Goal: Information Seeking & Learning: Find specific fact

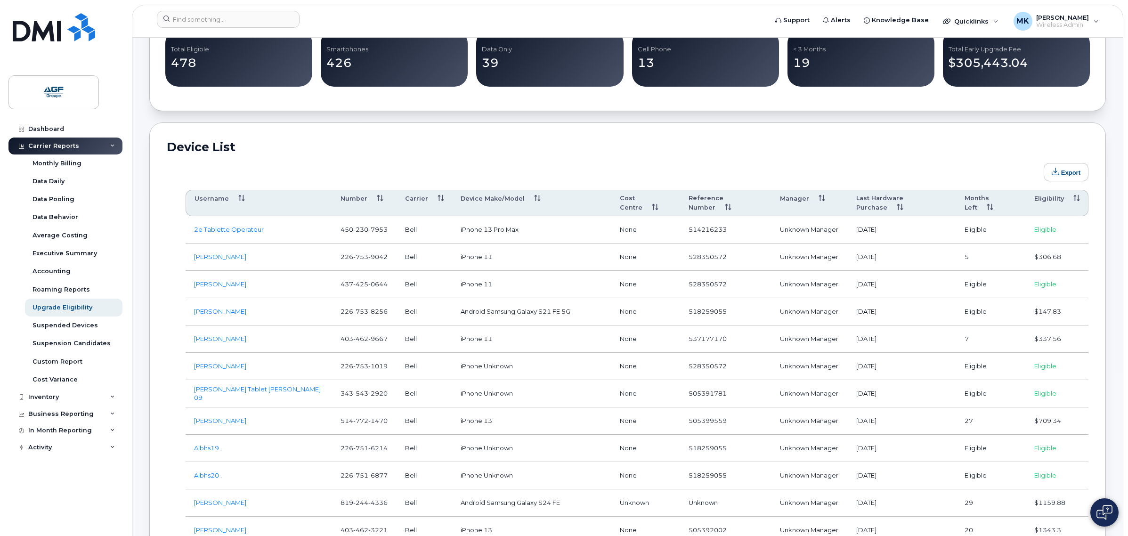
scroll to position [412, 0]
click at [276, 89] on div "Total Eligible 478" at bounding box center [238, 58] width 155 height 65
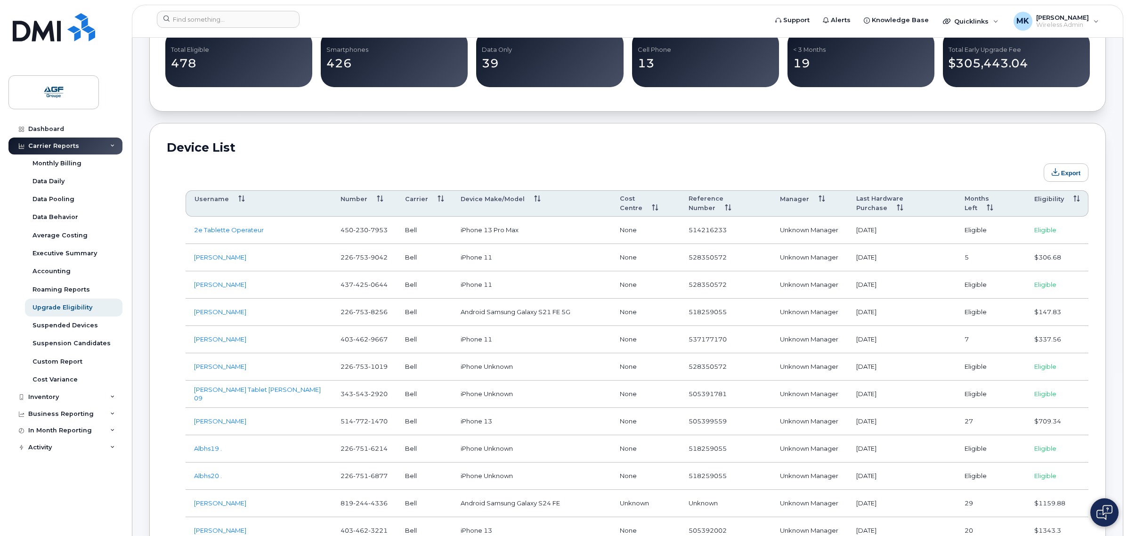
click at [267, 62] on p "478" at bounding box center [239, 63] width 136 height 17
click at [244, 77] on div "Total Eligible 478" at bounding box center [238, 59] width 147 height 56
click at [232, 81] on div "Total Eligible 478" at bounding box center [238, 59] width 147 height 56
click at [240, 66] on p "478" at bounding box center [239, 63] width 136 height 17
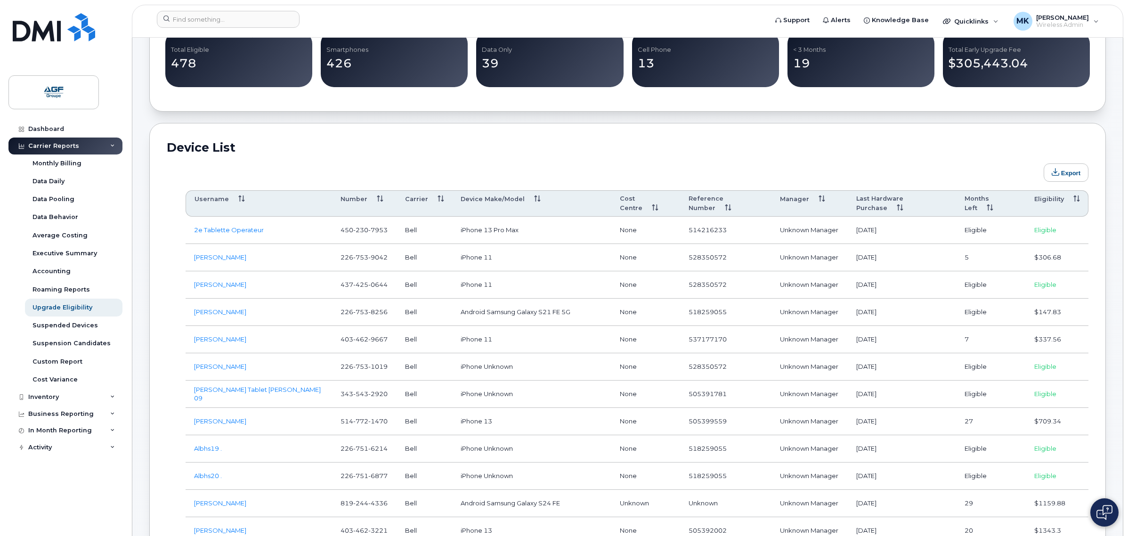
click at [462, 154] on h2 "Device List" at bounding box center [627, 147] width 921 height 14
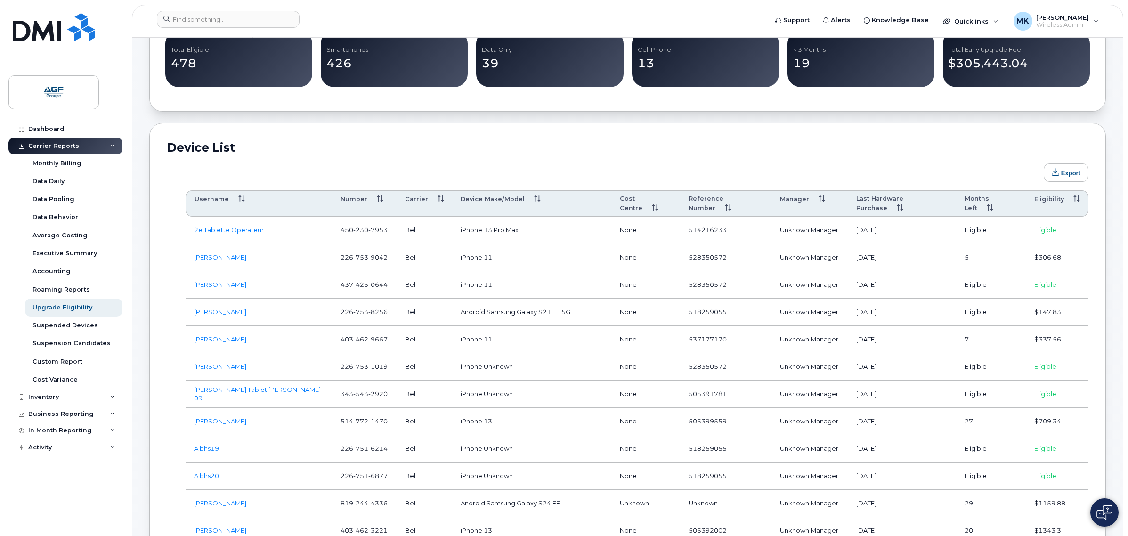
drag, startPoint x: 657, startPoint y: 144, endPoint x: 516, endPoint y: 180, distance: 144.8
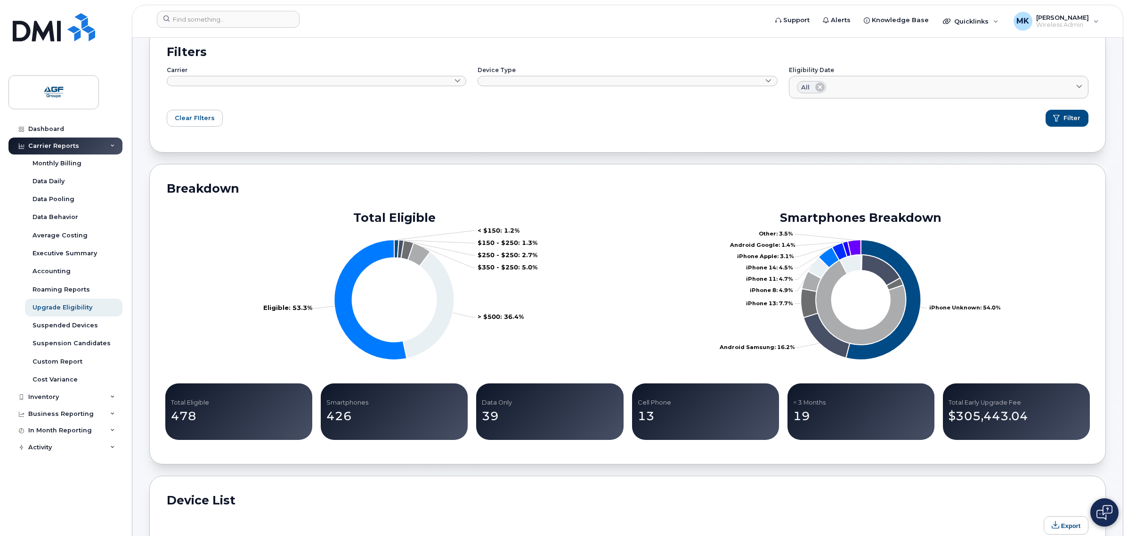
scroll to position [59, 0]
click at [159, 196] on div "Breakdown Total Eligible < $150: 1.2% $150 - $250: 1.3% $250 - $250: 2.7% $350 …" at bounding box center [627, 314] width 956 height 300
drag, startPoint x: 186, startPoint y: 190, endPoint x: 242, endPoint y: 191, distance: 56.5
click at [242, 191] on h2 "Breakdown" at bounding box center [627, 193] width 921 height 22
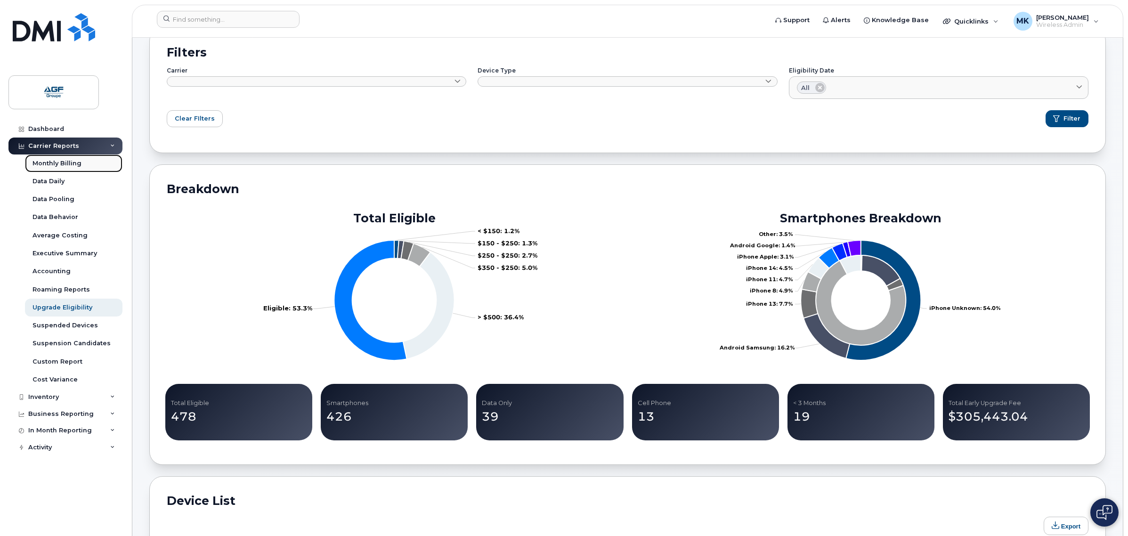
click at [78, 161] on div "Monthly Billing" at bounding box center [56, 163] width 49 height 8
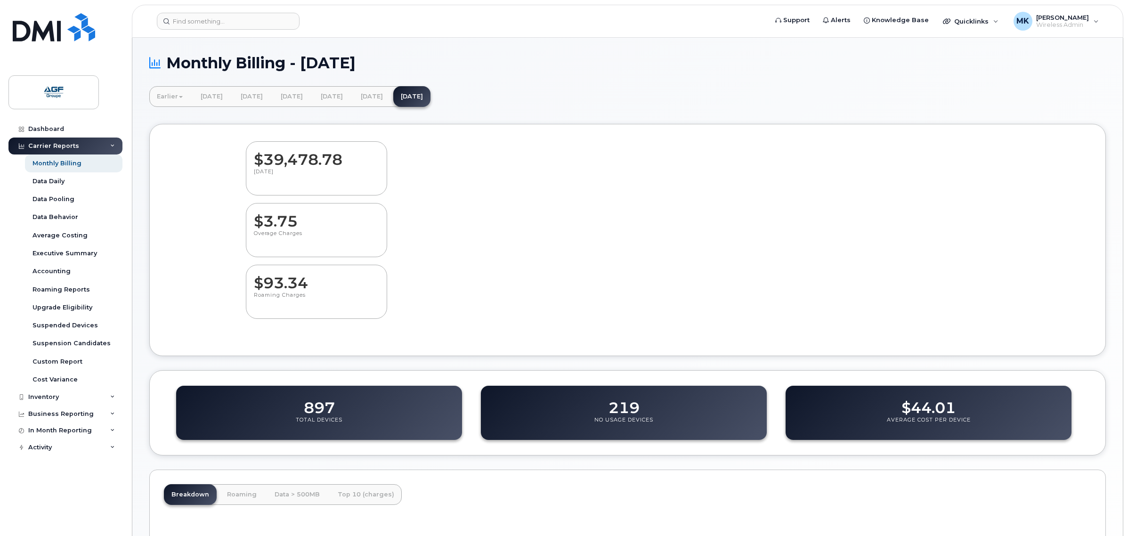
click at [474, 150] on rect at bounding box center [474, 150] width 0 height 0
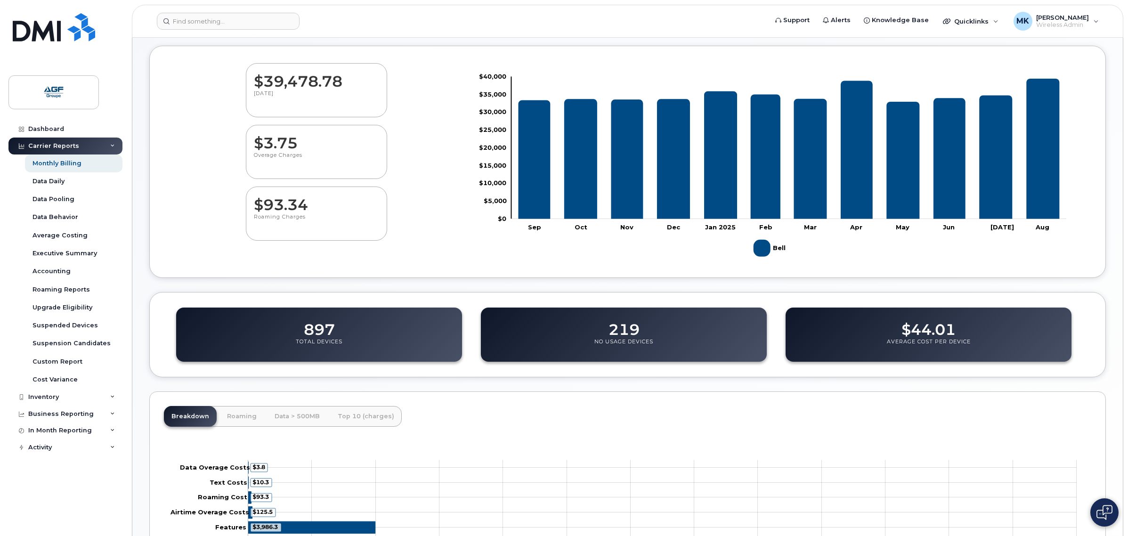
scroll to position [201, 0]
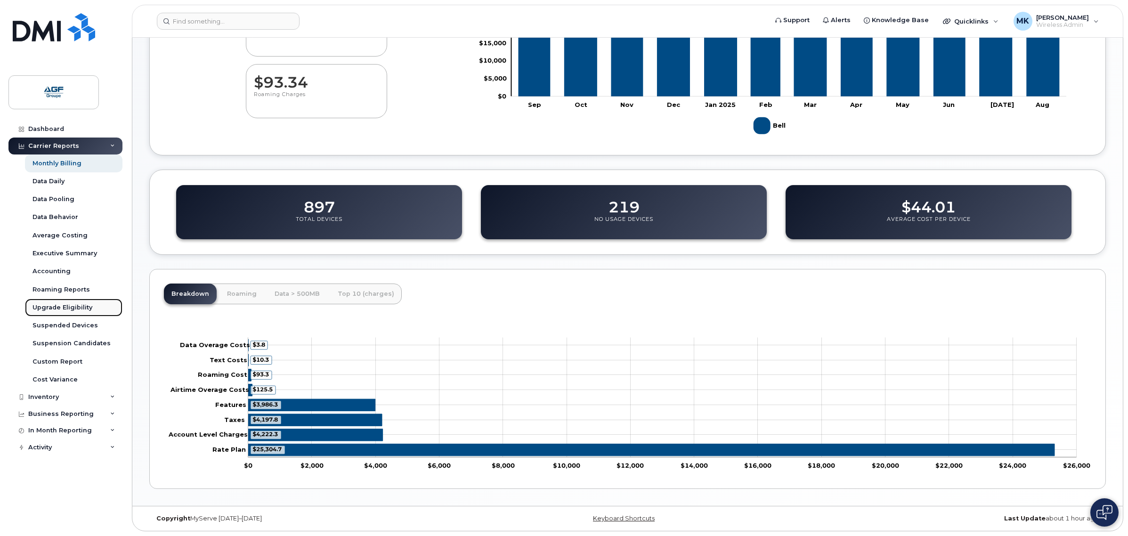
click at [74, 311] on div "Upgrade Eligibility" at bounding box center [62, 307] width 60 height 8
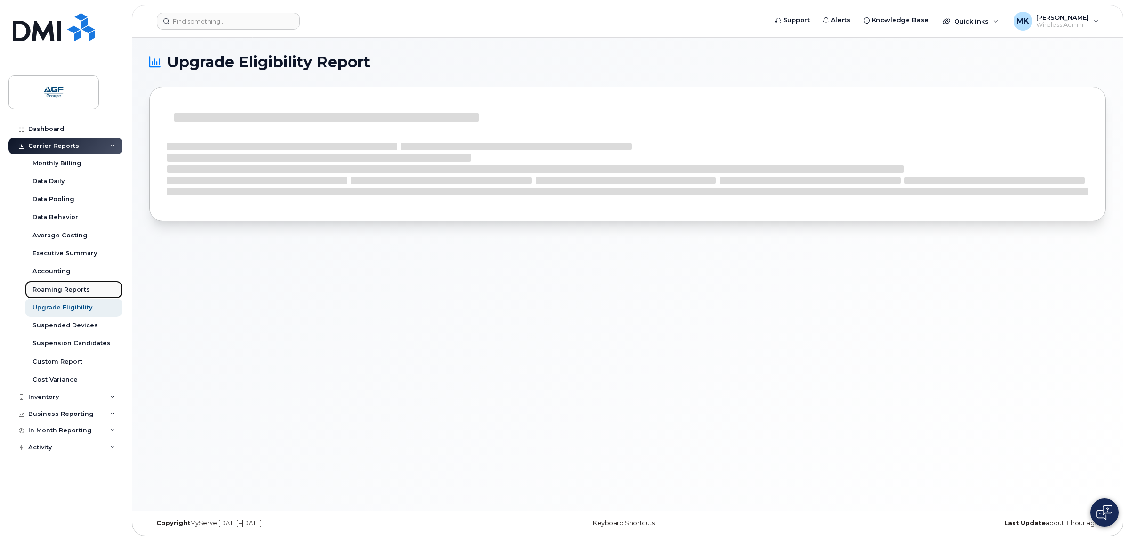
click at [78, 290] on div "Roaming Reports" at bounding box center [60, 289] width 57 height 8
type input "2024-09 - 2025-08"
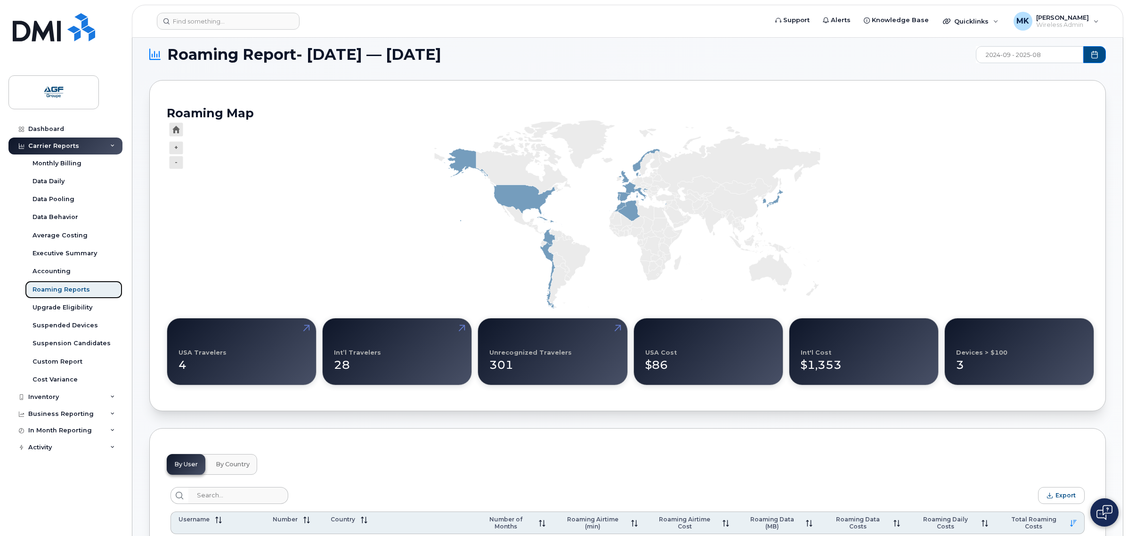
scroll to position [294, 0]
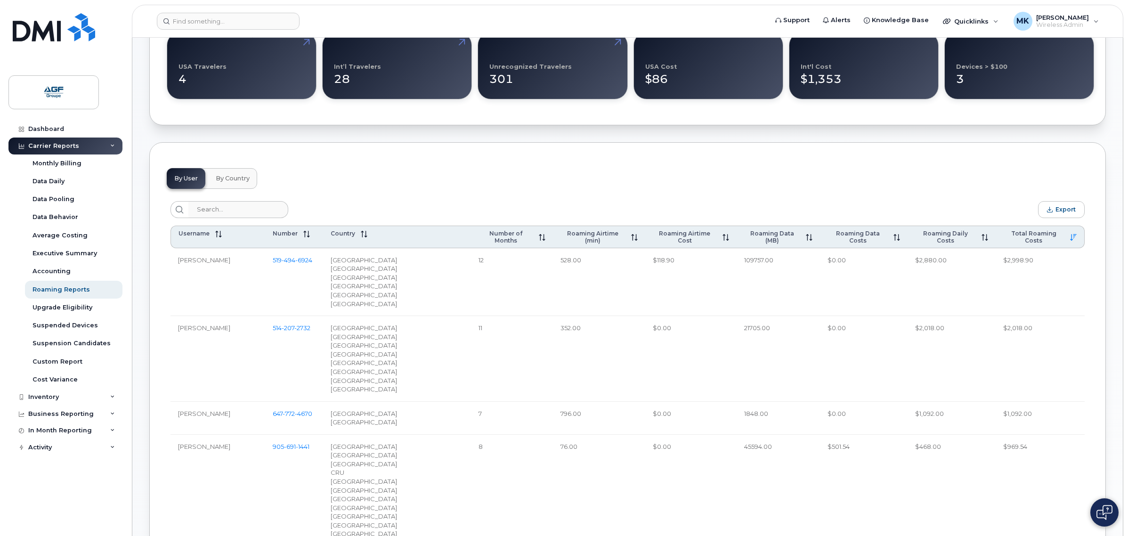
click at [356, 341] on div "France" at bounding box center [396, 345] width 133 height 9
click at [81, 334] on link "Suspended Devices" at bounding box center [73, 325] width 97 height 18
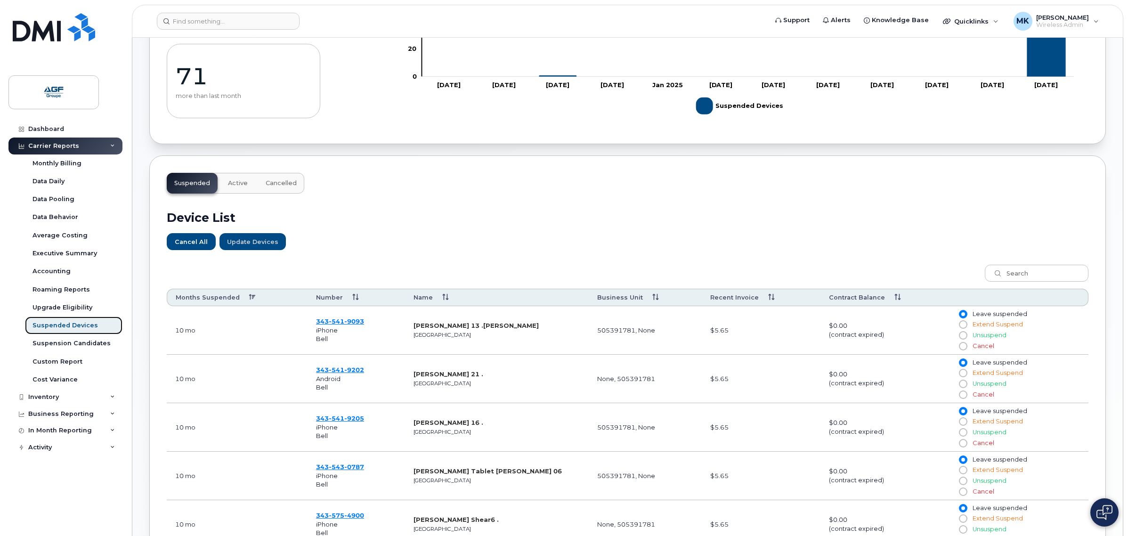
scroll to position [235, 0]
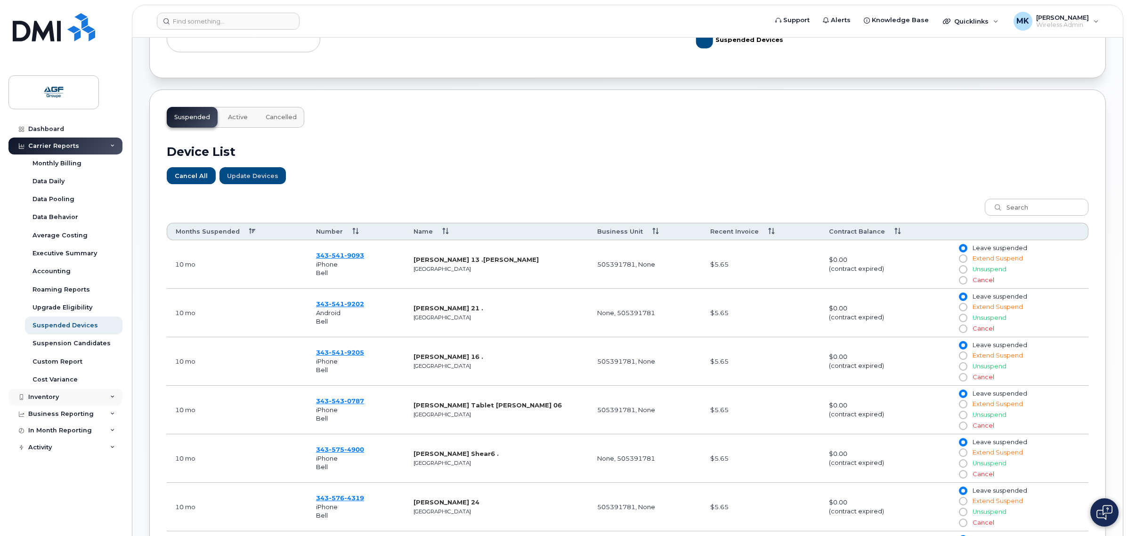
click at [78, 398] on div "Inventory" at bounding box center [65, 396] width 114 height 17
click at [76, 417] on div "Mobility Devices" at bounding box center [58, 414] width 53 height 8
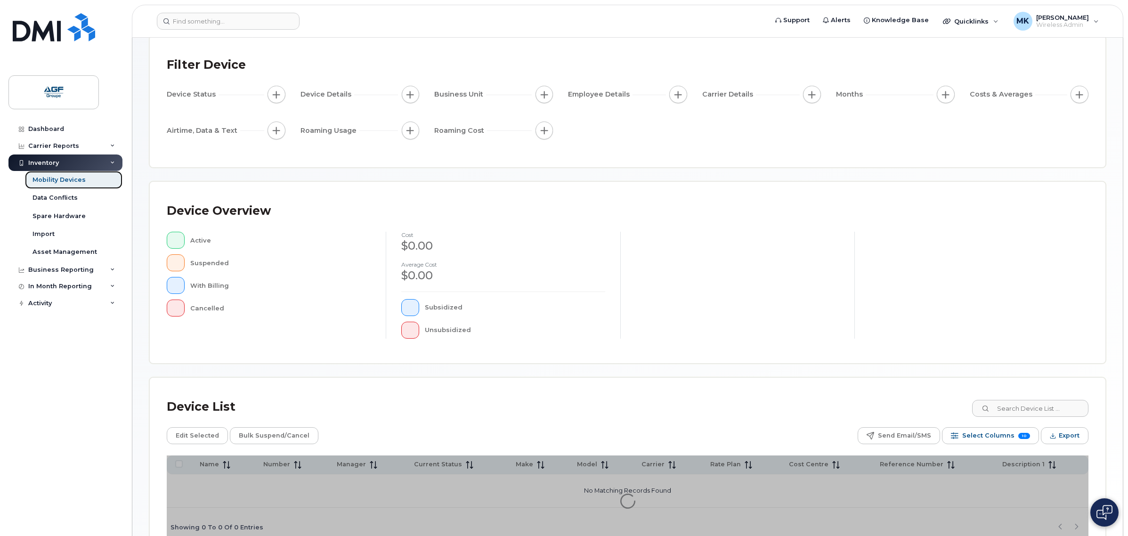
scroll to position [53, 0]
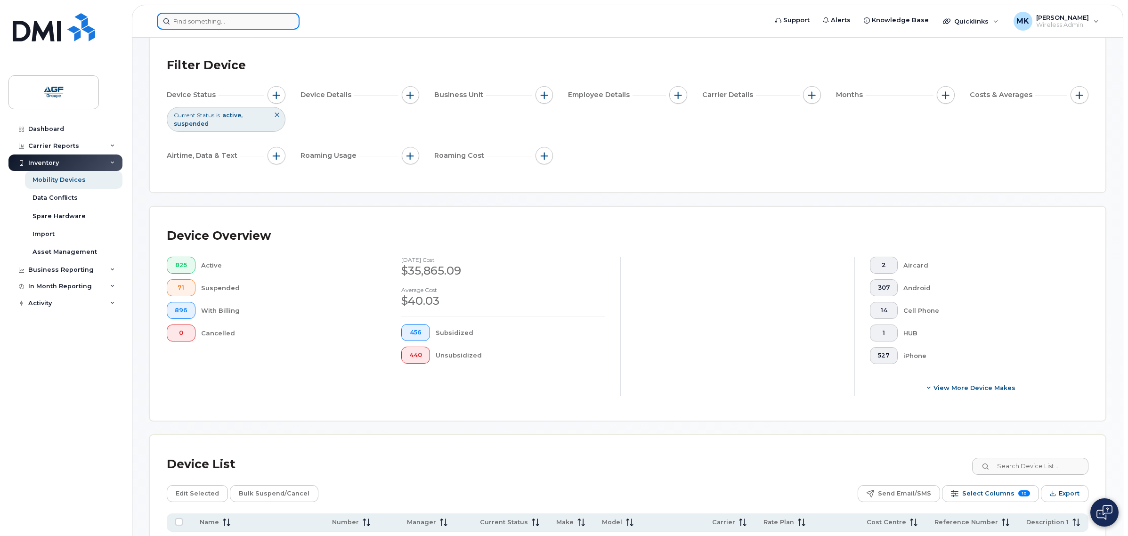
click at [226, 22] on input at bounding box center [228, 21] width 143 height 17
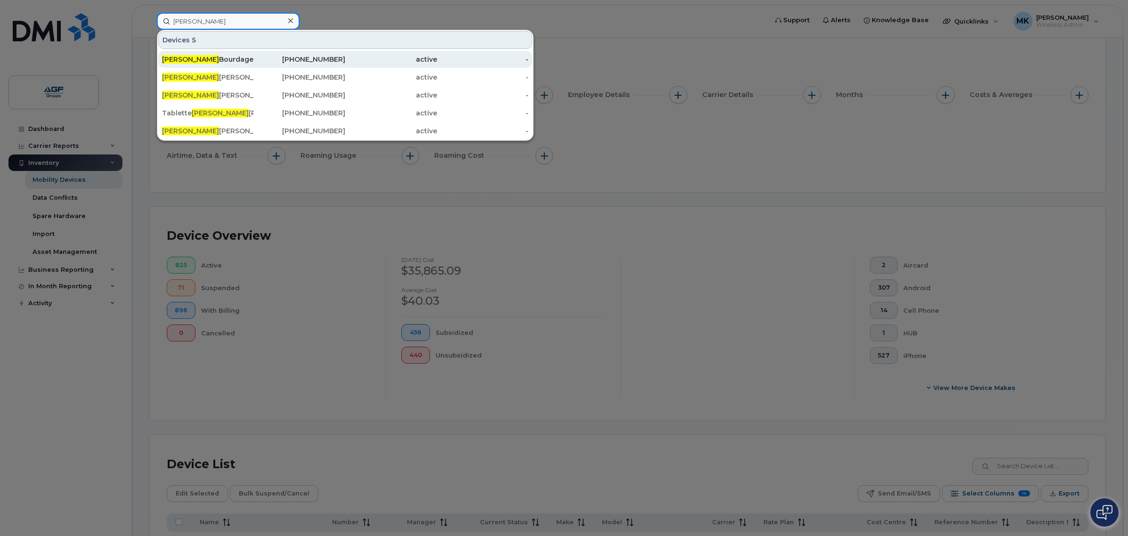
type input "alexandre"
click at [243, 60] on div "Alexandre Bourdages" at bounding box center [208, 59] width 92 height 9
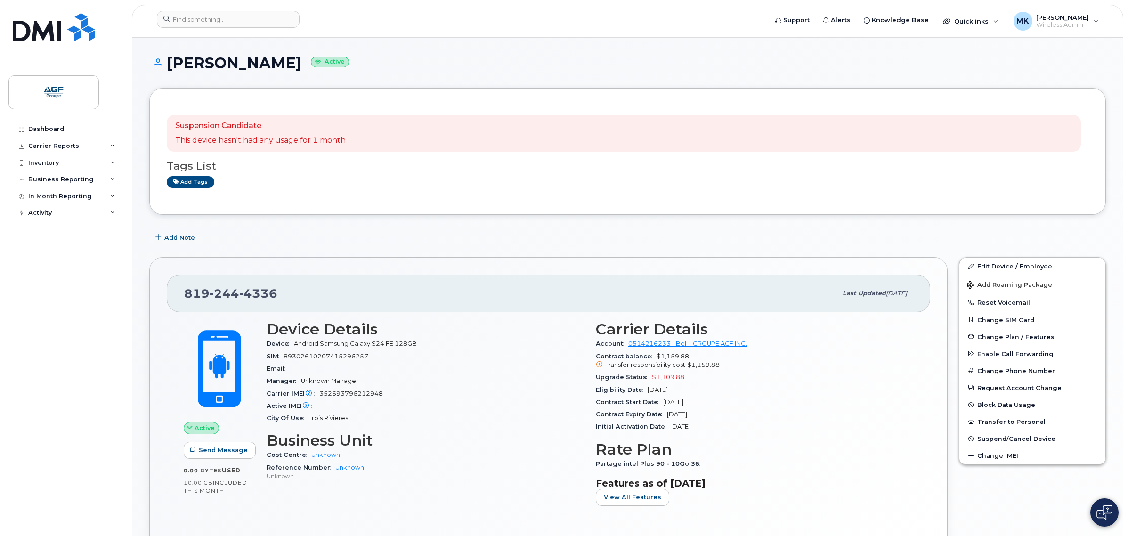
click at [330, 139] on p "This device hasn't had any usage for 1 month" at bounding box center [260, 140] width 170 height 11
drag, startPoint x: 246, startPoint y: 119, endPoint x: 271, endPoint y: 122, distance: 24.7
click at [248, 119] on div "Suspension Candidate This device hasn't had any usage for 1 month" at bounding box center [624, 133] width 914 height 37
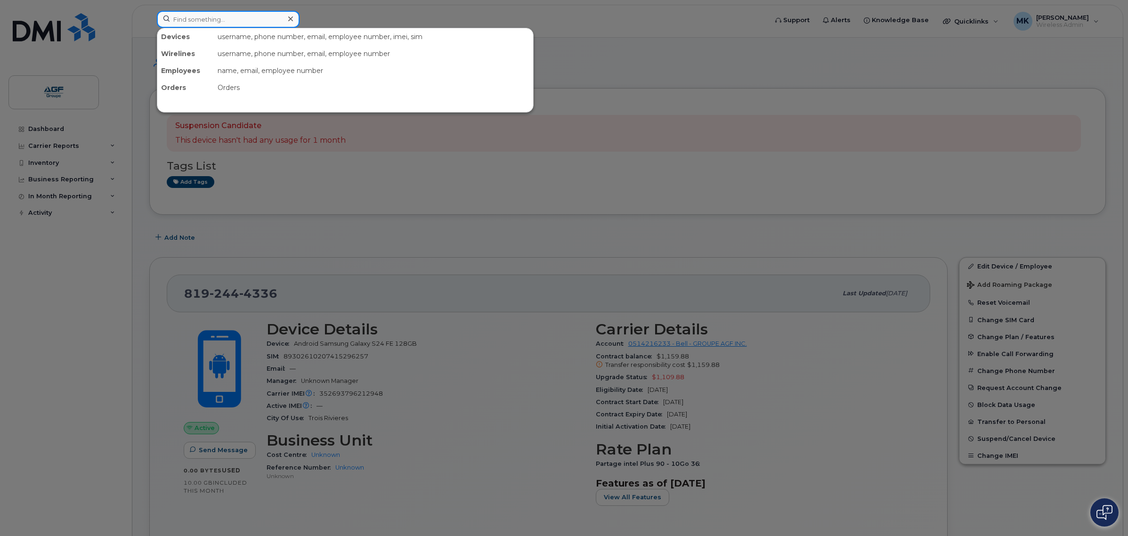
click at [243, 23] on input at bounding box center [228, 19] width 143 height 17
paste input "4189535027"
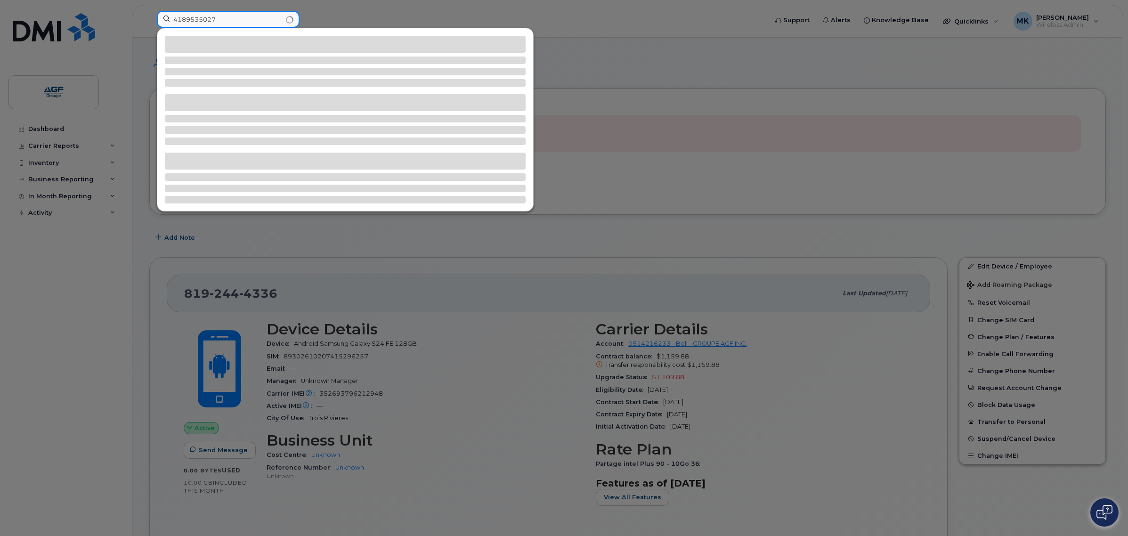
type input "4189535027"
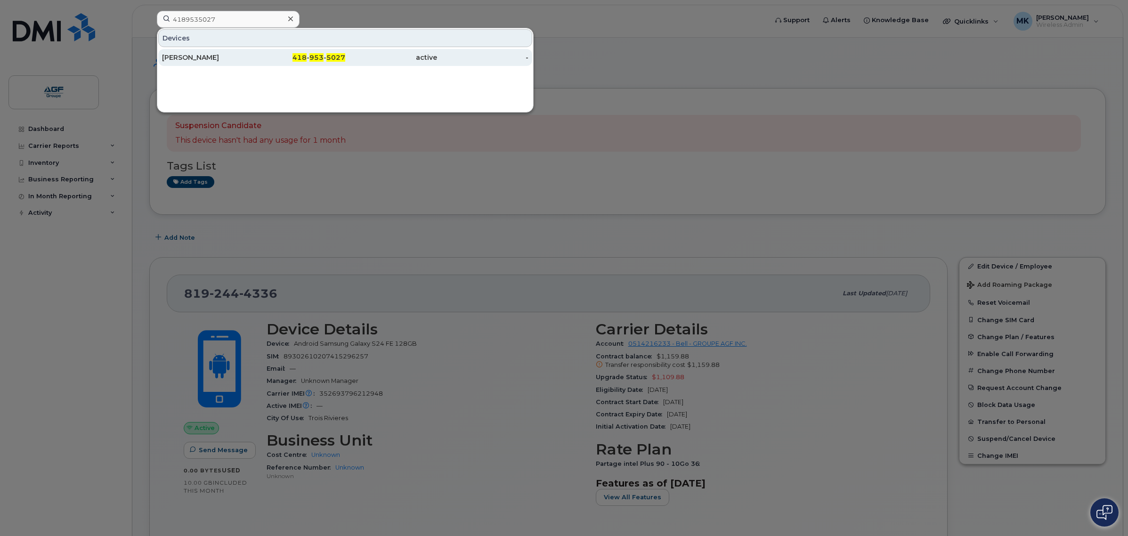
click at [280, 61] on div "418 - 953 - 5027" at bounding box center [300, 57] width 92 height 9
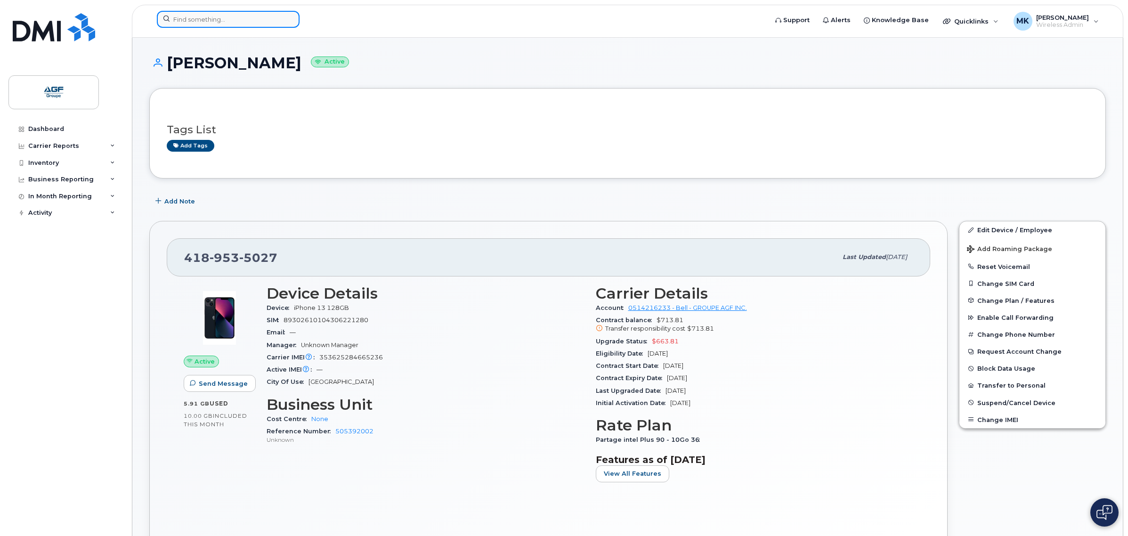
click at [227, 23] on input at bounding box center [228, 19] width 143 height 17
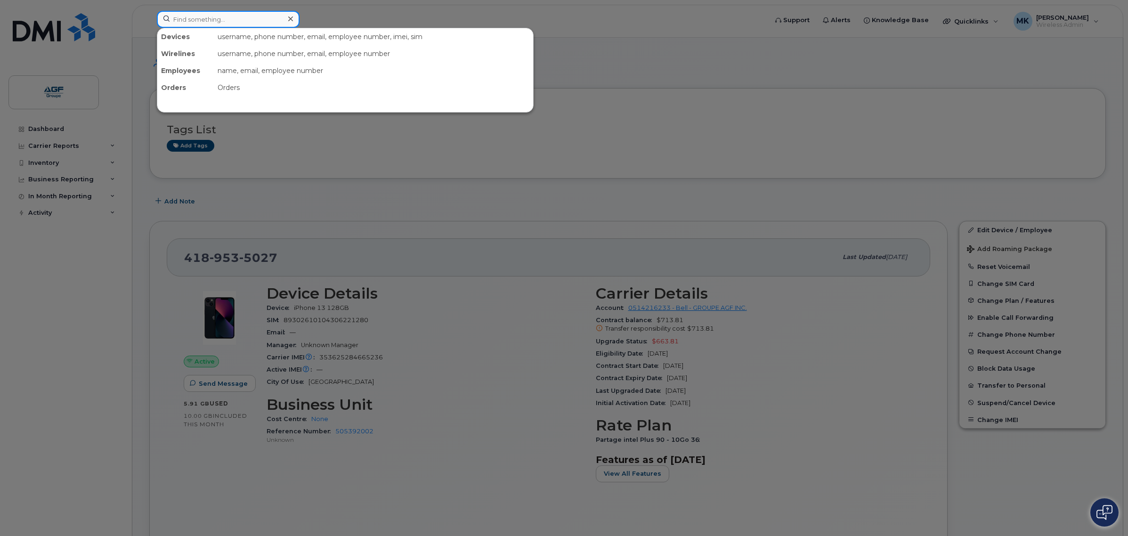
paste input "352693795645619"
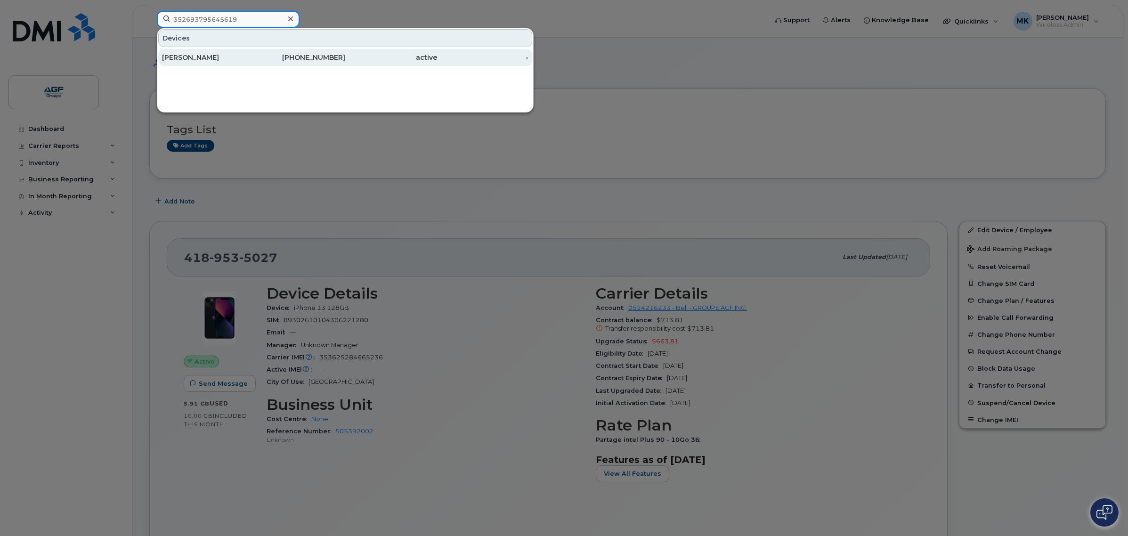
type input "352693795645619"
click at [241, 56] on div "Mario Drolet" at bounding box center [208, 57] width 92 height 9
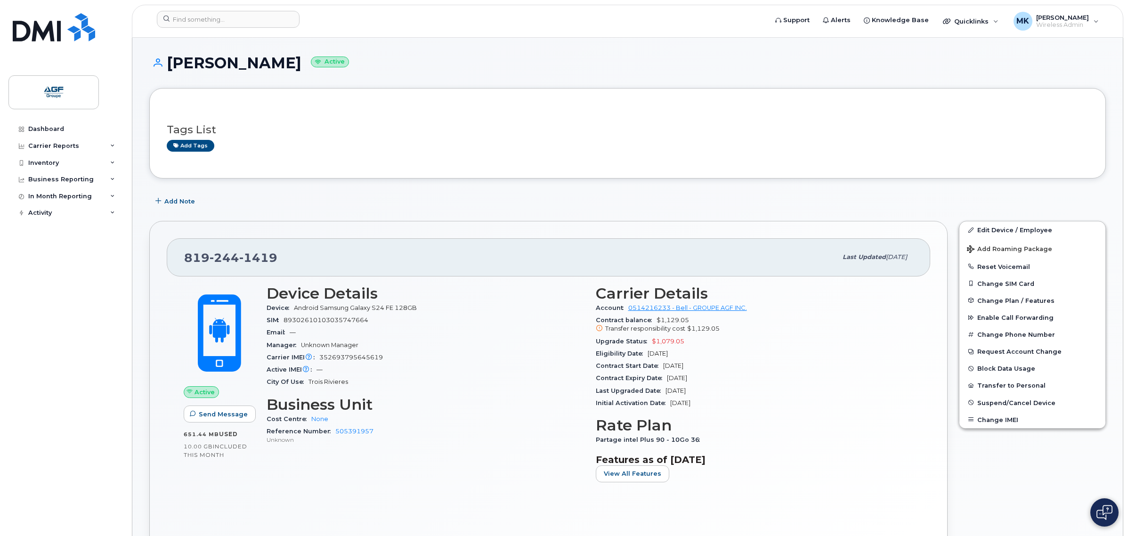
click at [435, 373] on div "Active IMEI Active IMEI is refreshed daily with a delay of up to 48 hours follo…" at bounding box center [425, 369] width 318 height 12
drag, startPoint x: 280, startPoint y: 257, endPoint x: 181, endPoint y: 258, distance: 98.9
click at [181, 258] on div "[PHONE_NUMBER] Last updated [DATE]" at bounding box center [548, 257] width 763 height 38
copy span "[PHONE_NUMBER]"
drag, startPoint x: 266, startPoint y: 62, endPoint x: 170, endPoint y: 67, distance: 96.2
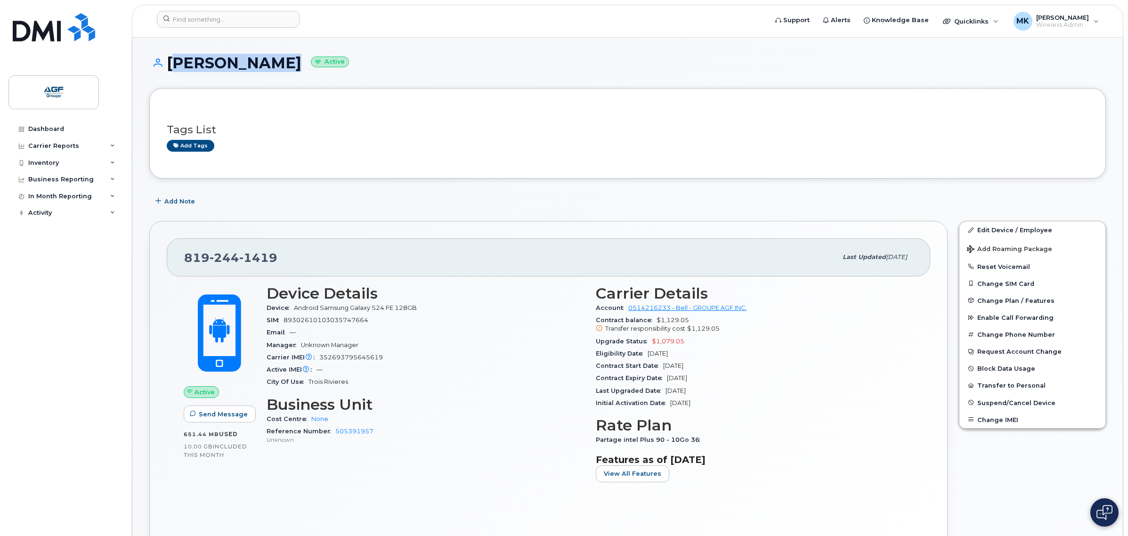
click at [170, 67] on h1 "[PERSON_NAME] Active" at bounding box center [627, 63] width 956 height 16
copy h1 "[PERSON_NAME]"
click at [412, 380] on div "City Of Use Trois Rivieres" at bounding box center [425, 382] width 318 height 12
click at [756, 341] on div "Upgrade Status $1,079.05" at bounding box center [755, 341] width 318 height 12
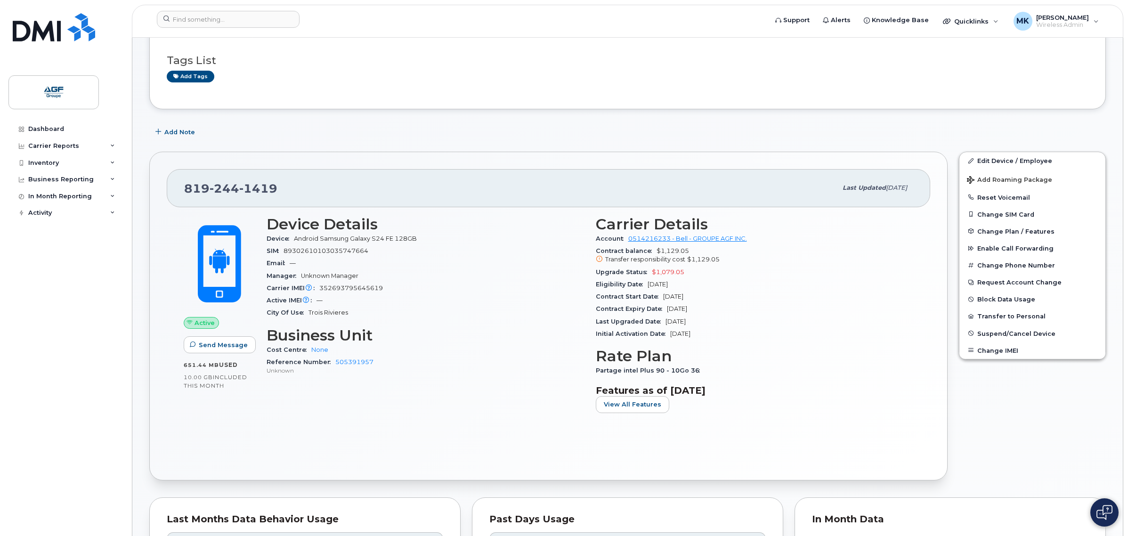
scroll to position [177, 0]
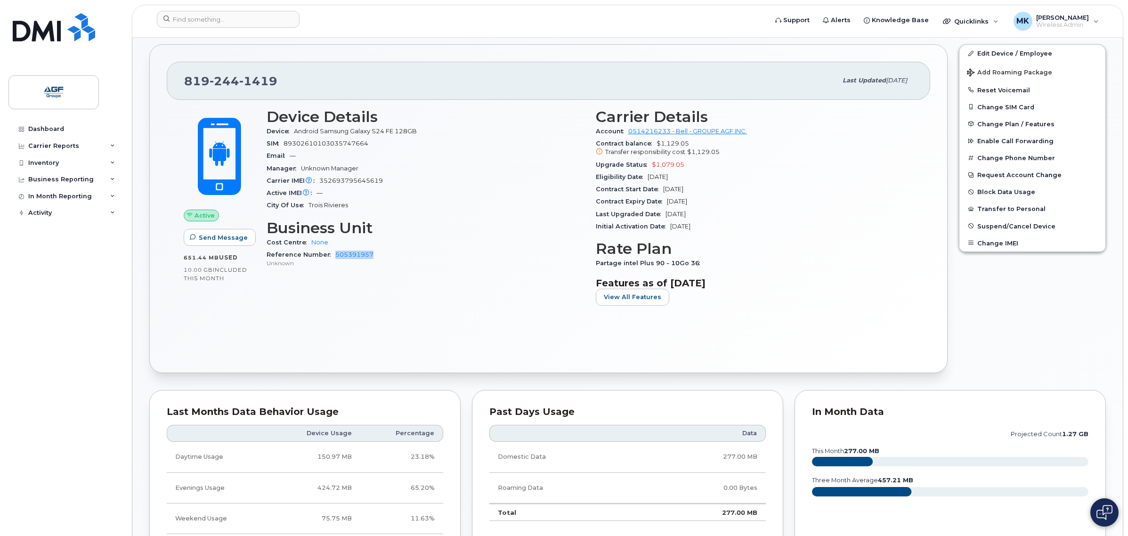
drag, startPoint x: 375, startPoint y: 255, endPoint x: 330, endPoint y: 257, distance: 45.7
click at [330, 257] on div "Reference Number 505391957 Unknown" at bounding box center [425, 259] width 318 height 20
copy link "505391957"
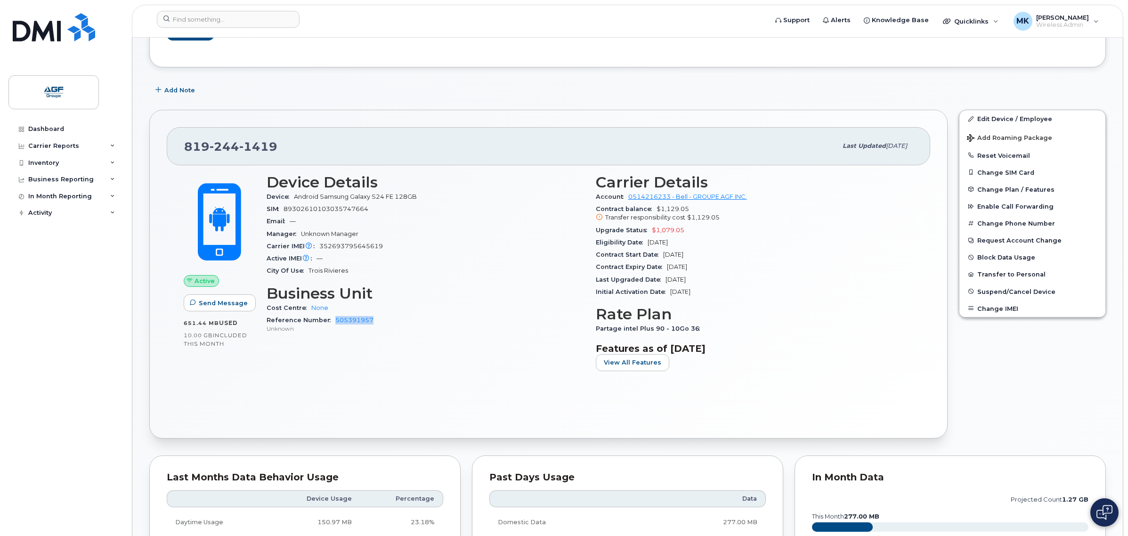
scroll to position [0, 0]
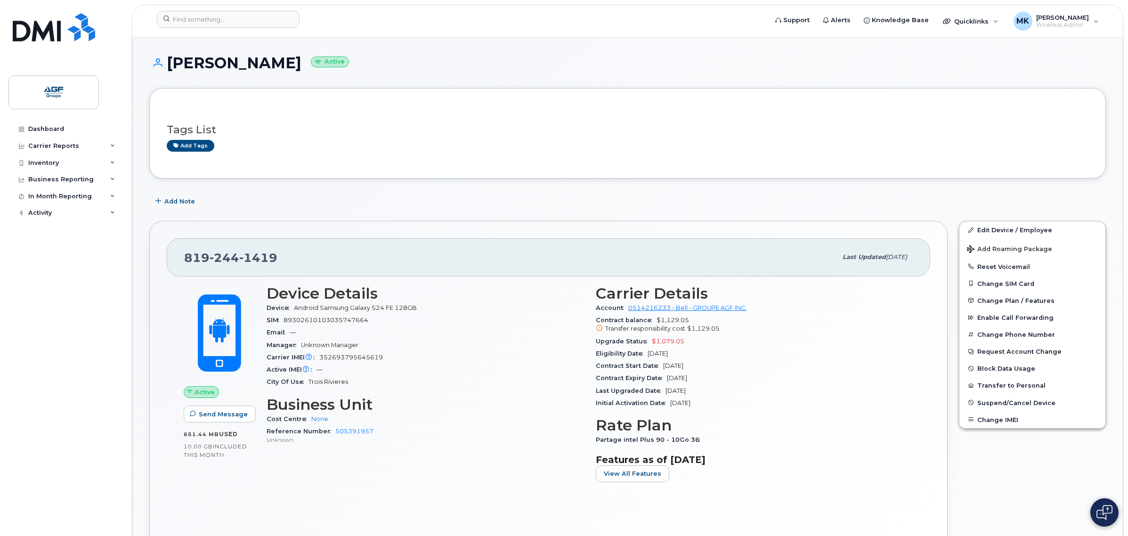
click at [378, 307] on span "Android Samsung Galaxy S24 FE 128GB" at bounding box center [355, 307] width 123 height 7
click at [737, 305] on link "0514216233 - Bell - GROUPE AGF INC." at bounding box center [687, 307] width 119 height 7
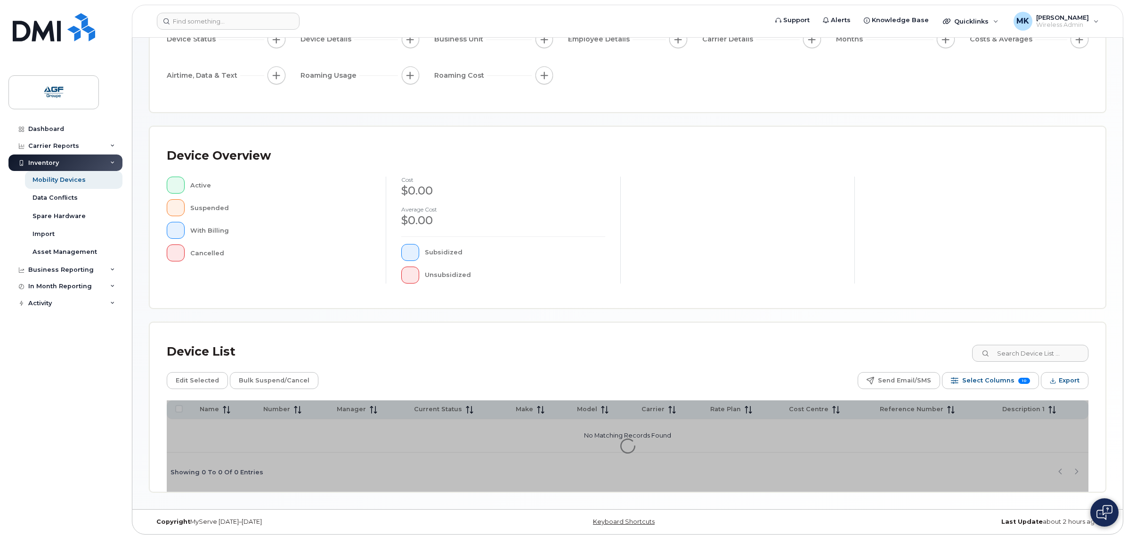
scroll to position [112, 0]
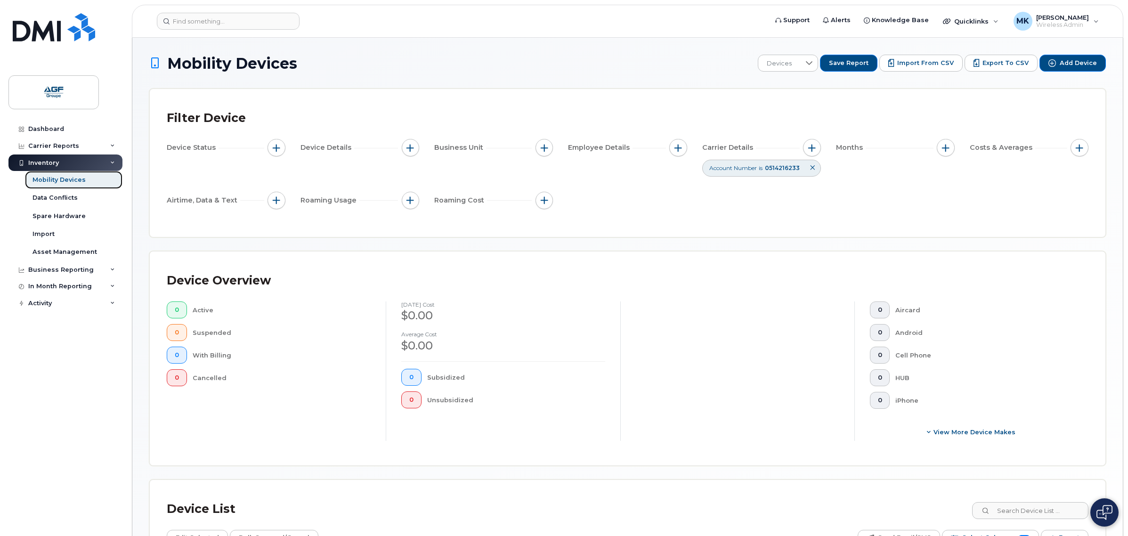
click at [92, 179] on link "Mobility Devices" at bounding box center [73, 180] width 97 height 18
click at [813, 168] on icon at bounding box center [812, 168] width 6 height 6
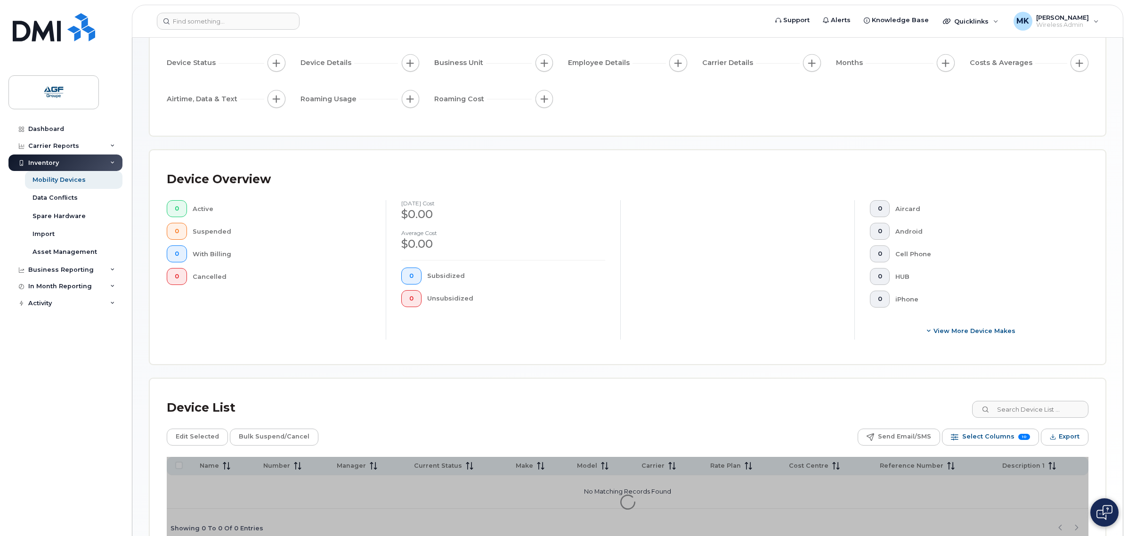
scroll to position [145, 0]
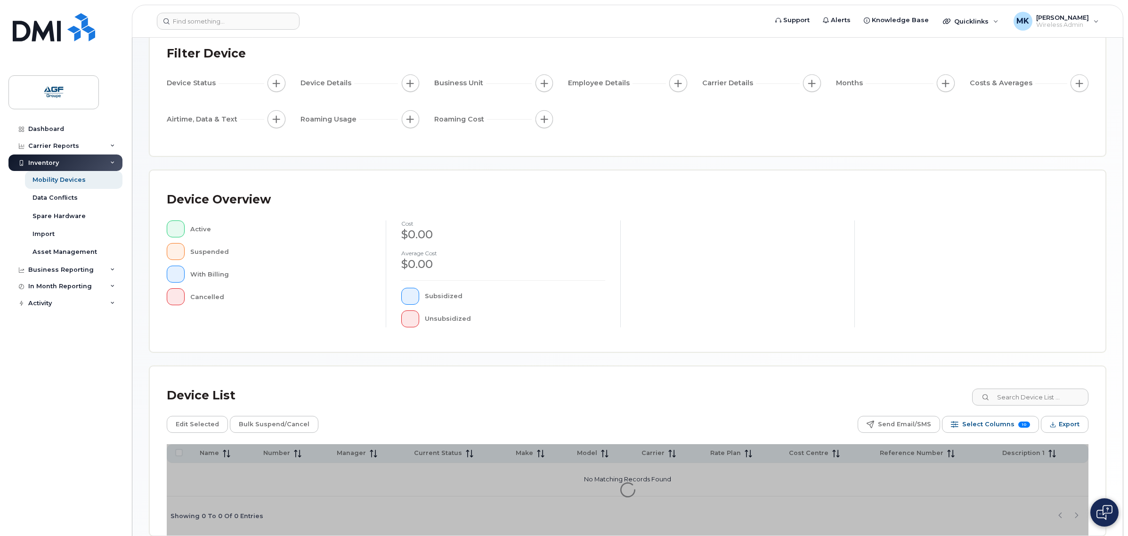
scroll to position [112, 0]
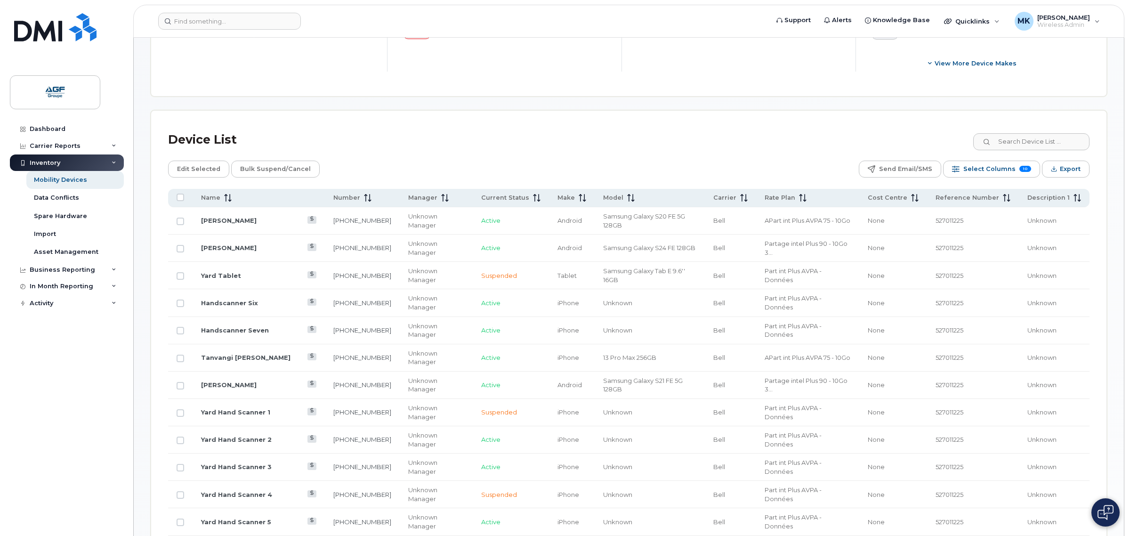
scroll to position [406, 0]
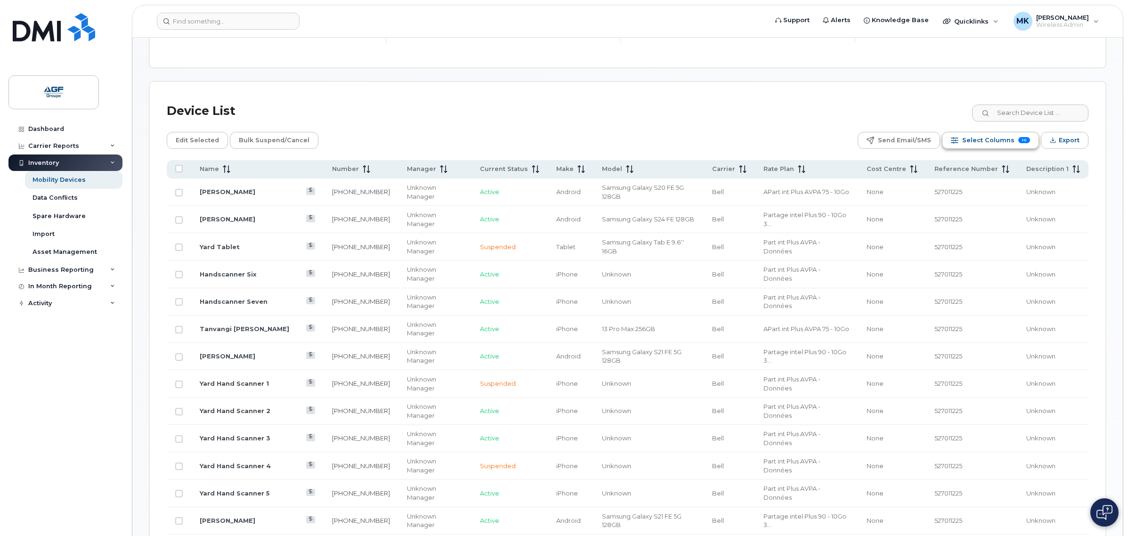
click at [979, 142] on span "Select Columns" at bounding box center [988, 140] width 52 height 14
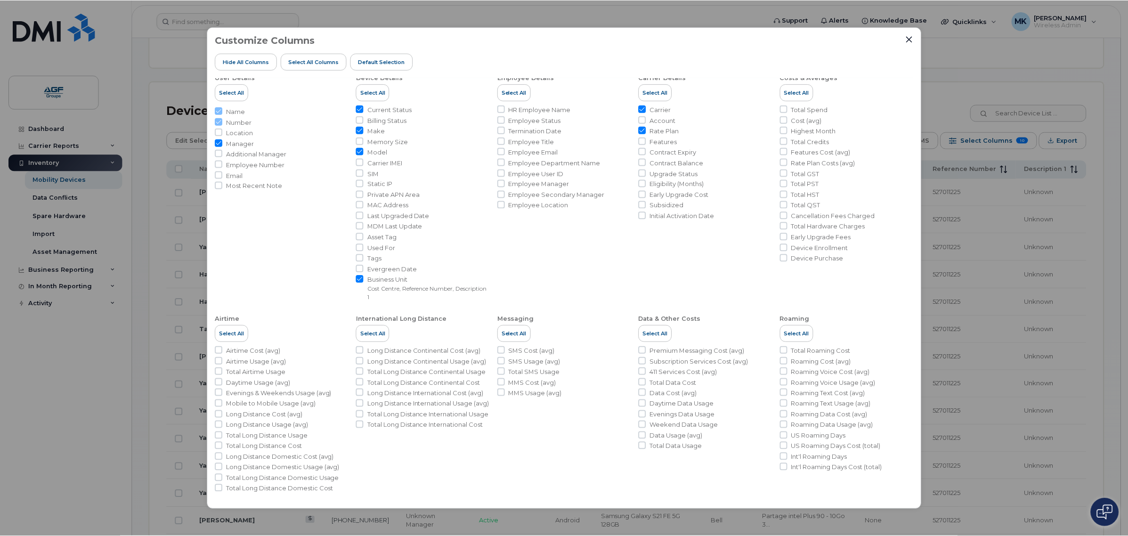
scroll to position [16, 0]
click at [826, 135] on span "Total Credits" at bounding box center [811, 138] width 38 height 9
click at [789, 135] on input "Total Credits" at bounding box center [785, 138] width 8 height 8
checkbox input "true"
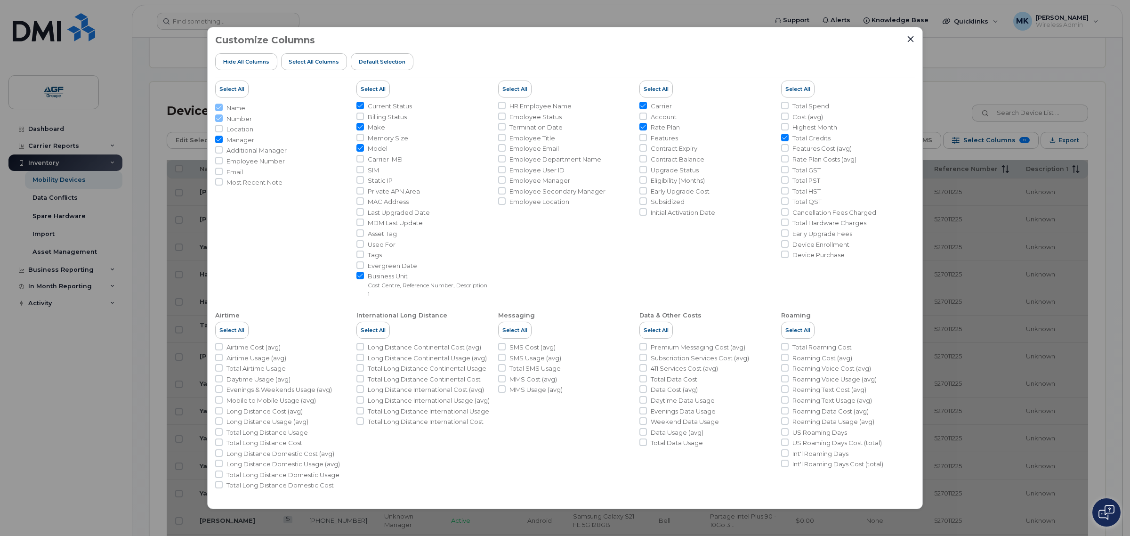
click at [908, 43] on div at bounding box center [910, 39] width 8 height 8
click at [909, 39] on icon "Close" at bounding box center [911, 39] width 8 height 8
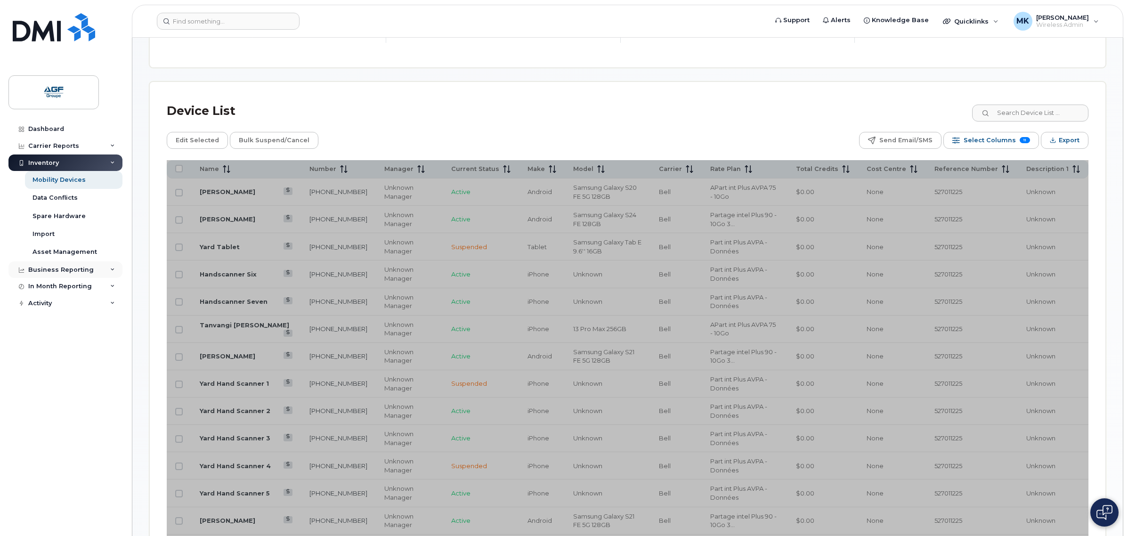
click at [73, 273] on div "Business Reporting" at bounding box center [60, 270] width 65 height 8
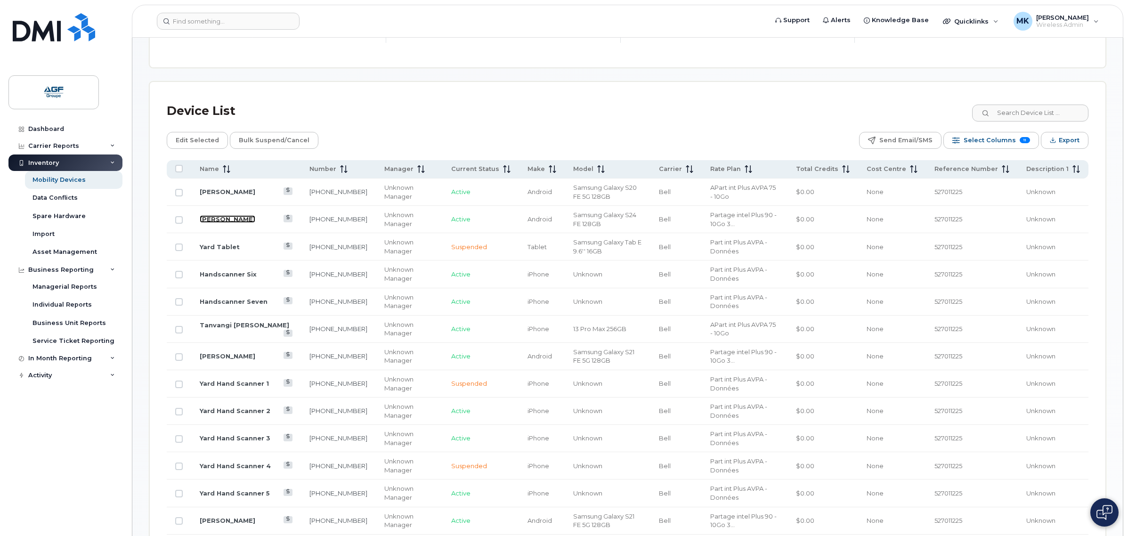
click at [215, 220] on link "Cam David" at bounding box center [228, 219] width 56 height 8
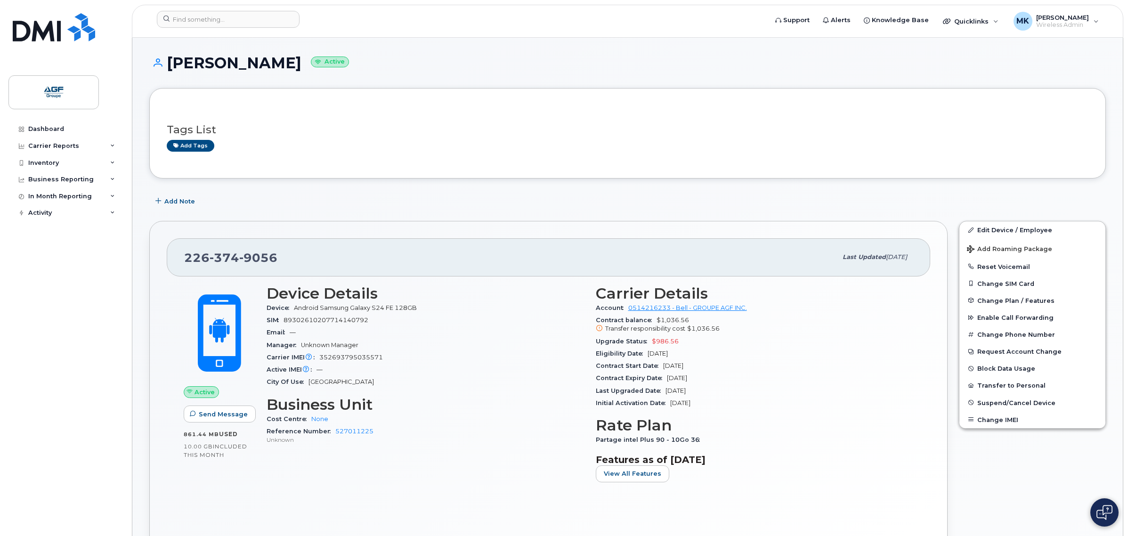
click at [457, 365] on div "Active IMEI Active IMEI is refreshed daily with a delay of up to 48 hours follo…" at bounding box center [425, 369] width 318 height 12
click at [453, 290] on h3 "Device Details" at bounding box center [425, 293] width 318 height 17
click at [486, 380] on div "City Of Use [GEOGRAPHIC_DATA]" at bounding box center [425, 382] width 318 height 12
click at [349, 340] on div "Manager Unknown Manager" at bounding box center [425, 345] width 318 height 12
drag, startPoint x: 285, startPoint y: 253, endPoint x: 161, endPoint y: 257, distance: 123.4
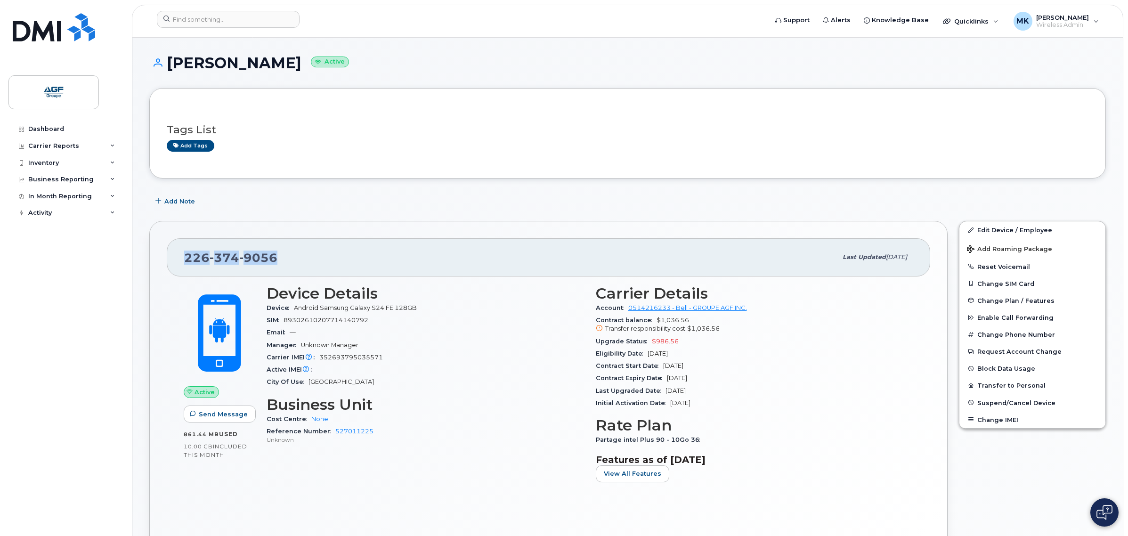
click at [161, 257] on div "226 374 9056 Last updated Aug 12, 2025 Active Send Message 861.44 MB  used 10.0…" at bounding box center [548, 385] width 798 height 328
copy span "226 374 9056"
click at [563, 346] on div "Manager Unknown Manager" at bounding box center [425, 345] width 318 height 12
click at [717, 366] on div "Contract Start Date Apr 10, 2025" at bounding box center [755, 366] width 318 height 12
drag, startPoint x: 385, startPoint y: 432, endPoint x: 326, endPoint y: 434, distance: 58.4
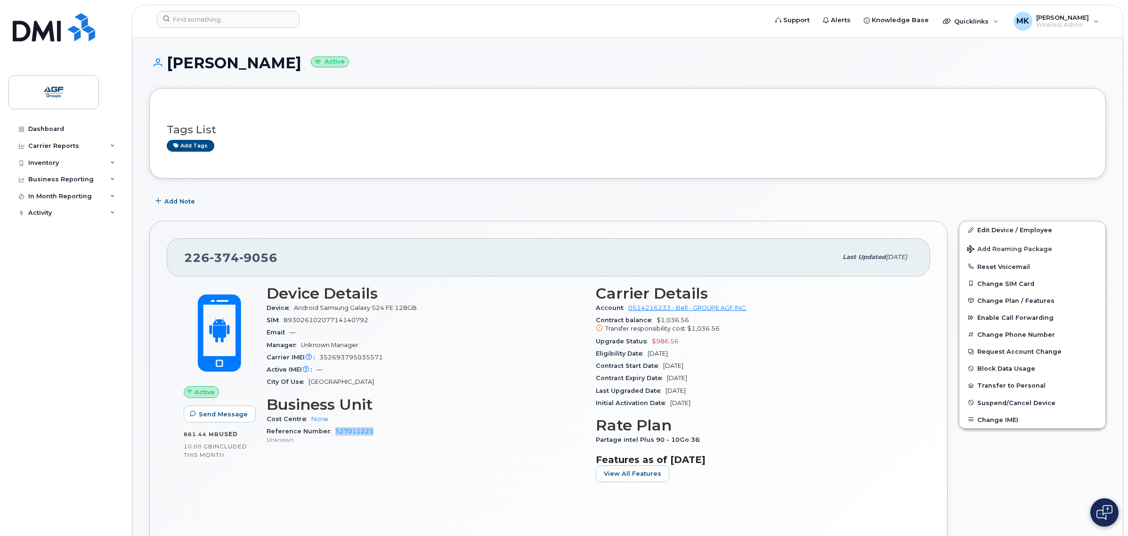
click at [326, 434] on div "Reference Number 527011225 Unknown" at bounding box center [425, 435] width 318 height 20
copy link "527011225"
click at [438, 354] on div "Carrier IMEI Carrier IMEI is reported during the last billing cycle or change o…" at bounding box center [425, 357] width 318 height 12
drag, startPoint x: 290, startPoint y: 260, endPoint x: 180, endPoint y: 262, distance: 109.7
click at [180, 262] on div "226 374 9056 Last updated Aug 12, 2025" at bounding box center [548, 257] width 763 height 38
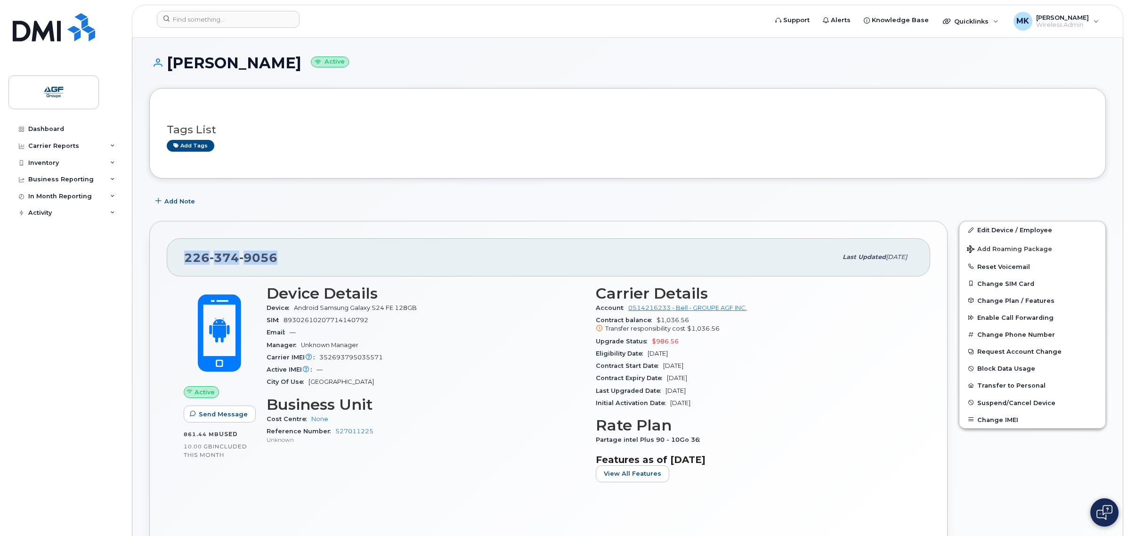
copy span "226 374 9056"
click at [398, 388] on div "City Of Use London" at bounding box center [425, 382] width 318 height 12
drag, startPoint x: 376, startPoint y: 431, endPoint x: 330, endPoint y: 433, distance: 46.2
click at [330, 433] on div "Reference Number 527011225 Unknown" at bounding box center [425, 435] width 318 height 20
copy link "527011225"
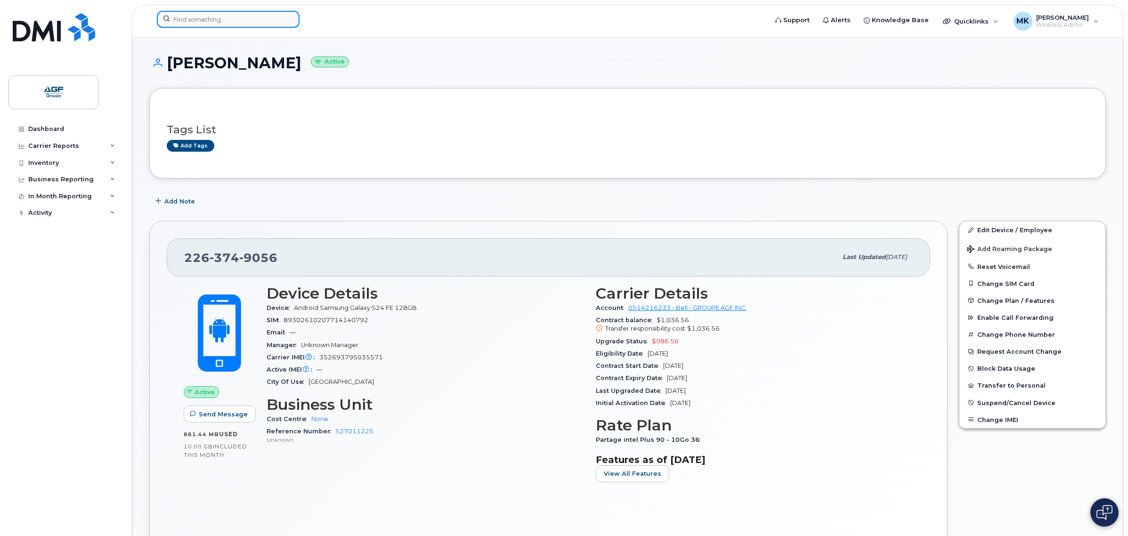
click at [226, 24] on input at bounding box center [228, 19] width 143 height 17
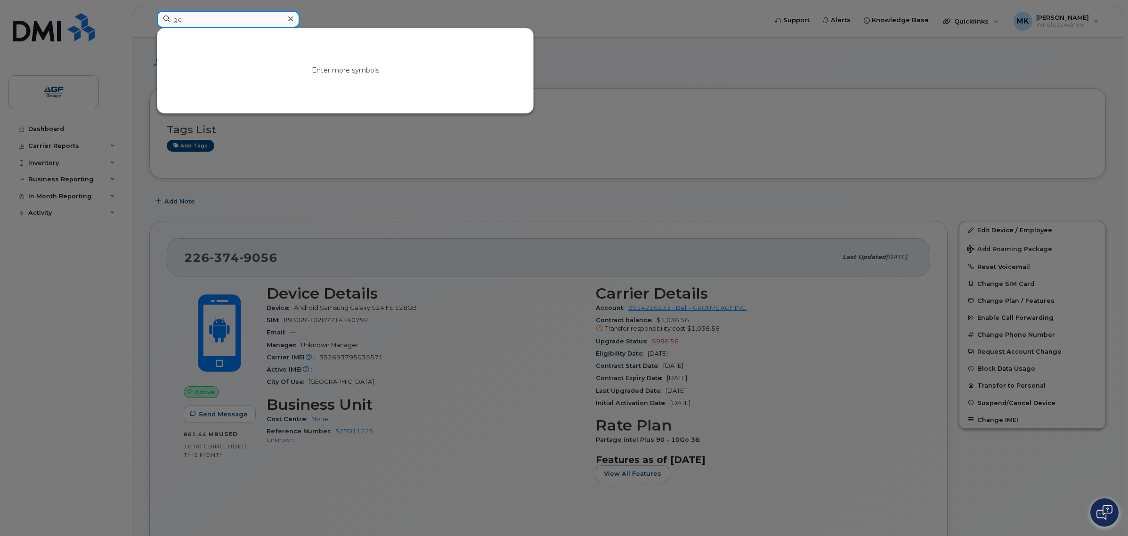
type input "g"
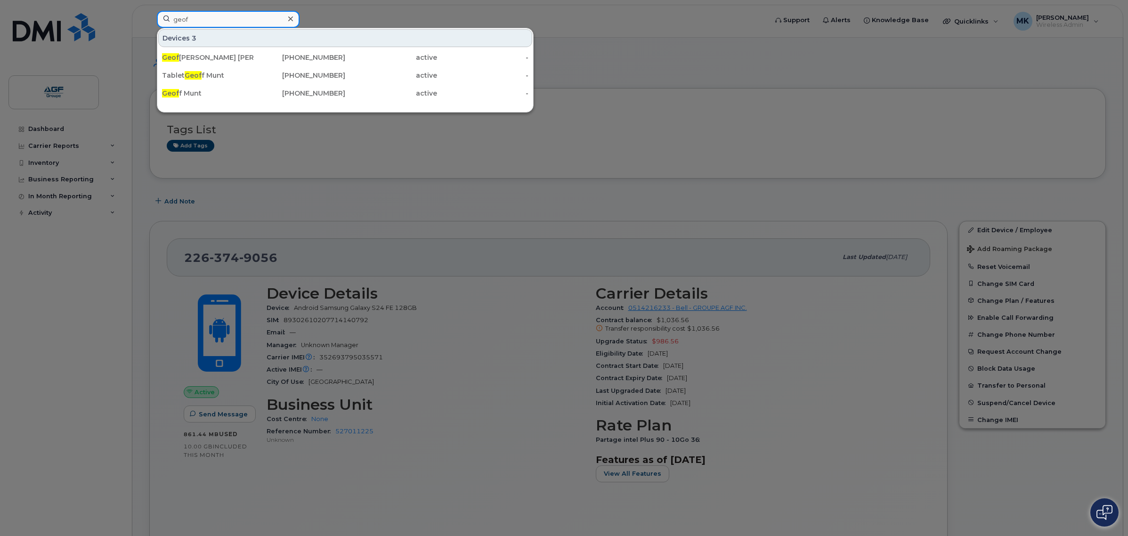
drag, startPoint x: 215, startPoint y: 19, endPoint x: 132, endPoint y: 28, distance: 82.9
click at [149, 28] on div "geof Devices 3 Geof frey Munt 902-717-3234 active - Tablet Geof f Munt 782-446-…" at bounding box center [458, 21] width 619 height 21
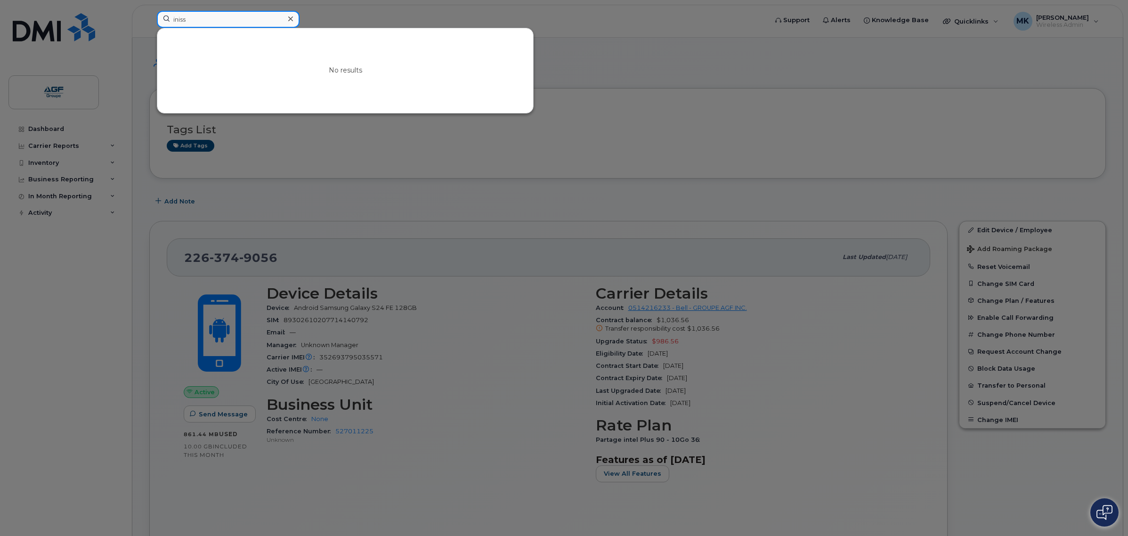
type input "iniss"
click at [291, 16] on icon at bounding box center [290, 19] width 5 height 8
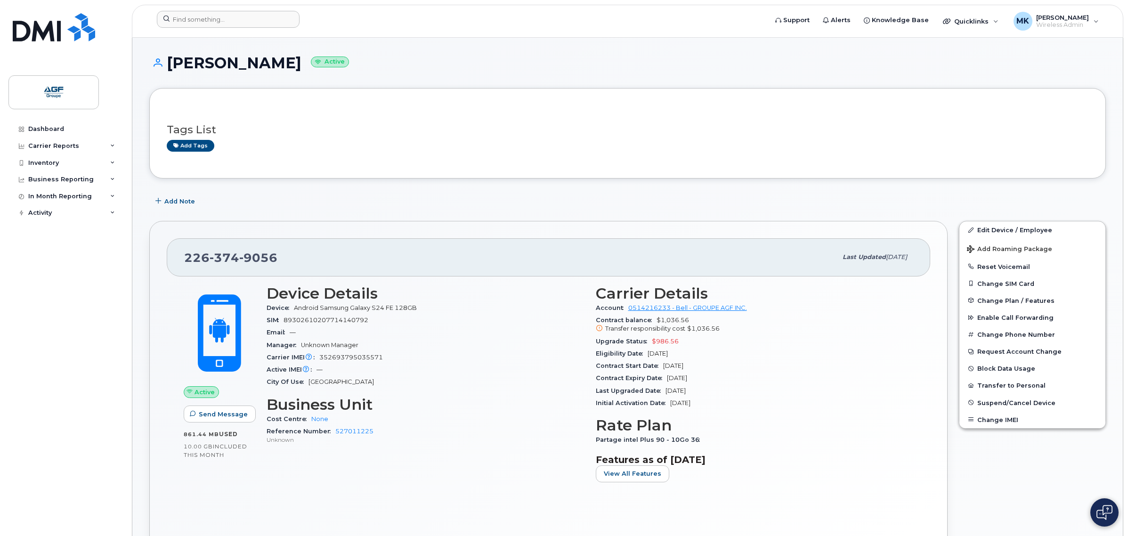
click at [377, 27] on form at bounding box center [459, 19] width 604 height 17
click at [233, 14] on input at bounding box center [228, 19] width 143 height 17
paste input "514 606-0266"
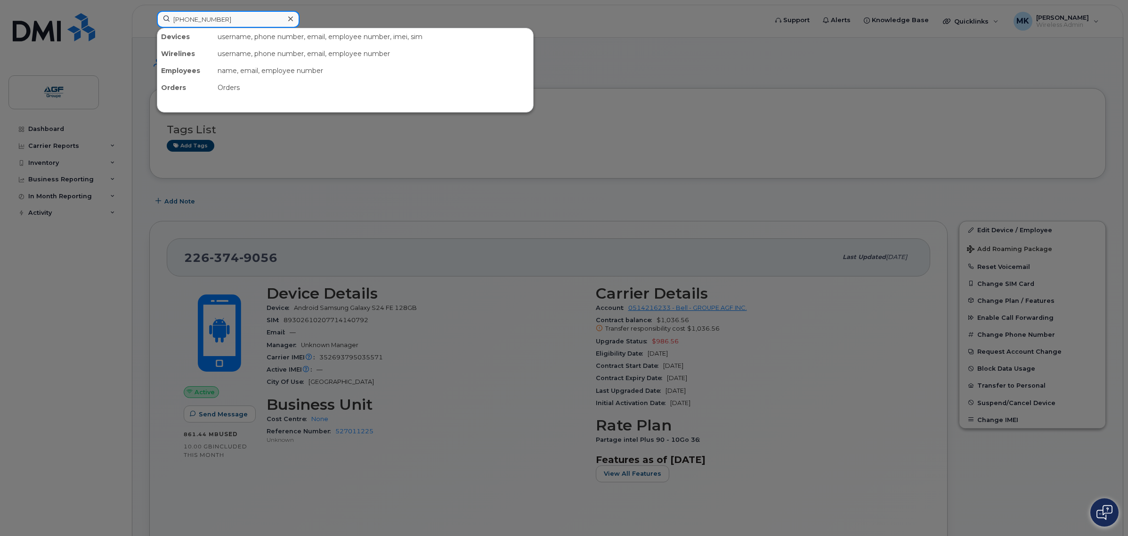
type input "514 606-0266"
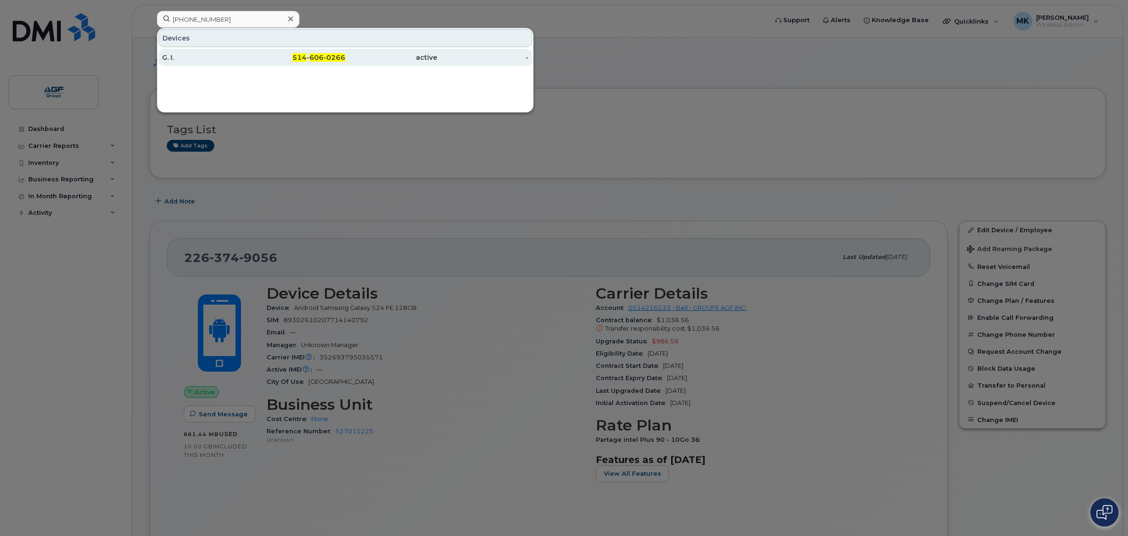
click at [234, 60] on div "G. I." at bounding box center [208, 57] width 92 height 9
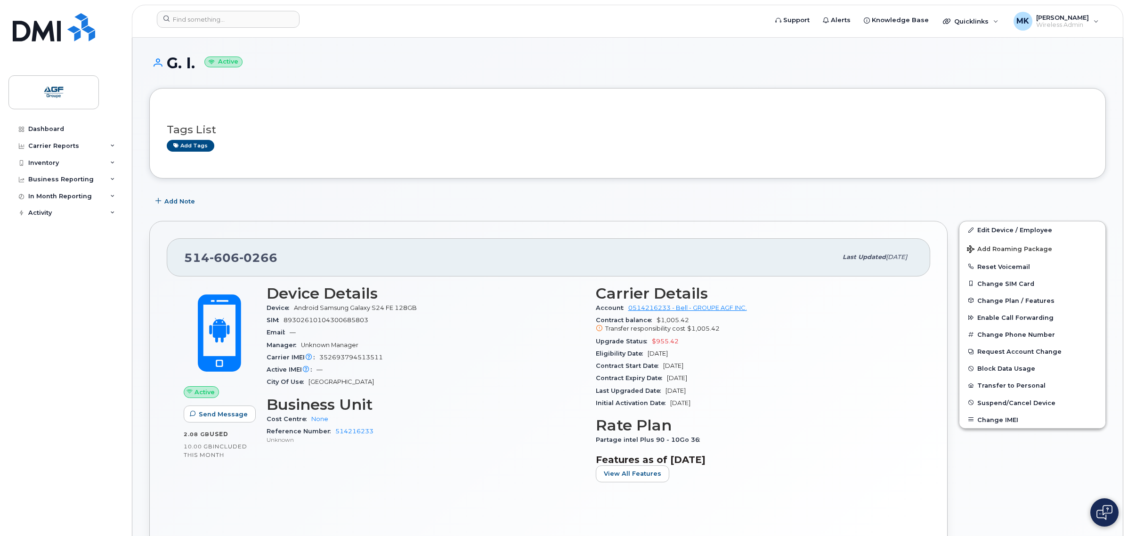
drag, startPoint x: 391, startPoint y: 396, endPoint x: 326, endPoint y: 363, distance: 72.8
click at [326, 363] on div "Carrier IMEI Carrier IMEI is reported during the last billing cycle or change o…" at bounding box center [425, 357] width 318 height 12
click at [679, 396] on div "Last Upgraded Date [DATE]" at bounding box center [755, 391] width 318 height 12
click at [420, 314] on div "SIM [TECHNICAL_ID]" at bounding box center [425, 320] width 318 height 12
drag, startPoint x: 425, startPoint y: 308, endPoint x: 314, endPoint y: 308, distance: 111.1
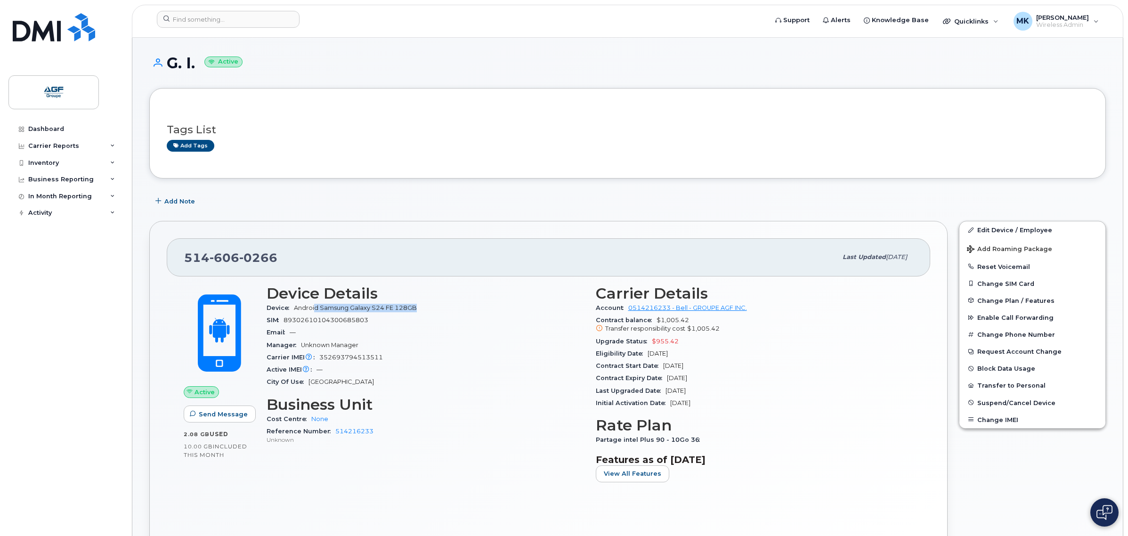
click at [314, 308] on div "Device Android Samsung Galaxy S24 FE 128GB" at bounding box center [425, 308] width 318 height 12
click at [314, 308] on span "Android Samsung Galaxy S24 FE 128GB" at bounding box center [355, 307] width 123 height 7
click at [482, 425] on div "Reference Number 514216233 Unknown" at bounding box center [425, 435] width 318 height 20
